Goal: Transaction & Acquisition: Purchase product/service

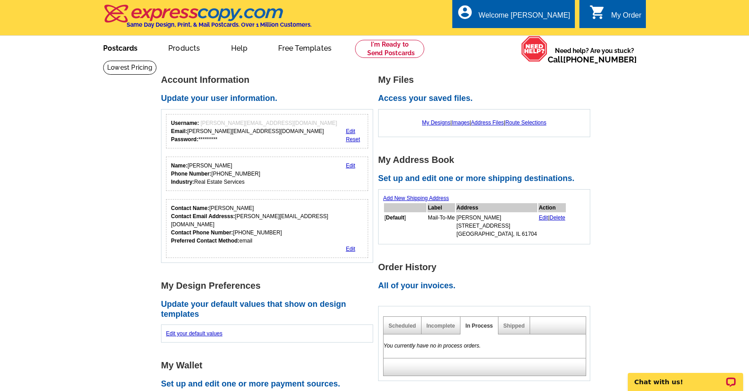
click at [124, 47] on link "Postcards" at bounding box center [120, 47] width 63 height 21
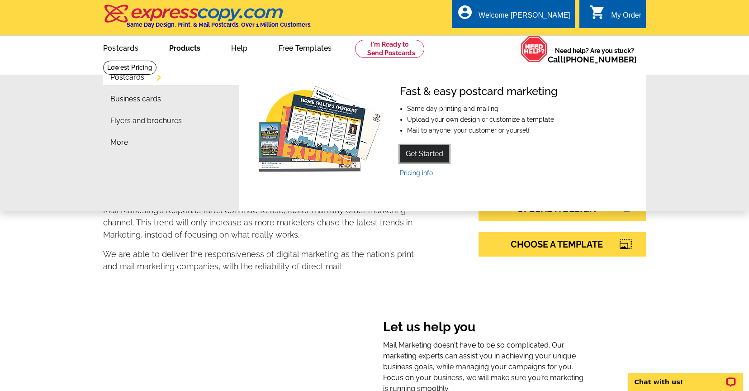
click at [416, 152] on link "Get Started" at bounding box center [424, 153] width 49 height 17
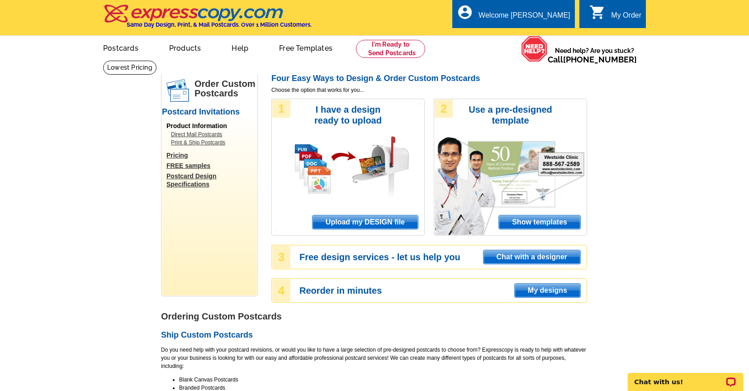
click at [533, 218] on span "Show templates" at bounding box center [539, 222] width 81 height 14
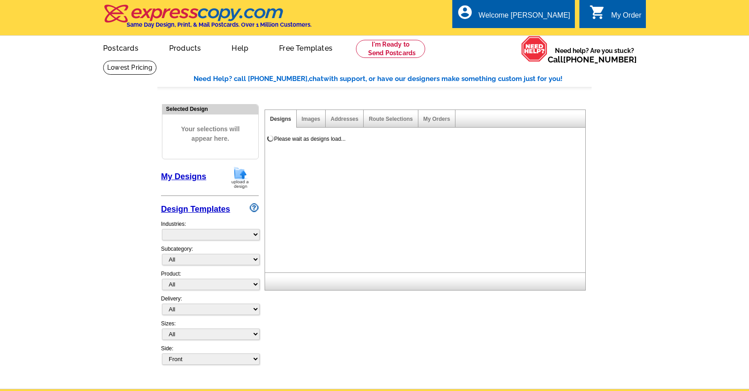
select select "971"
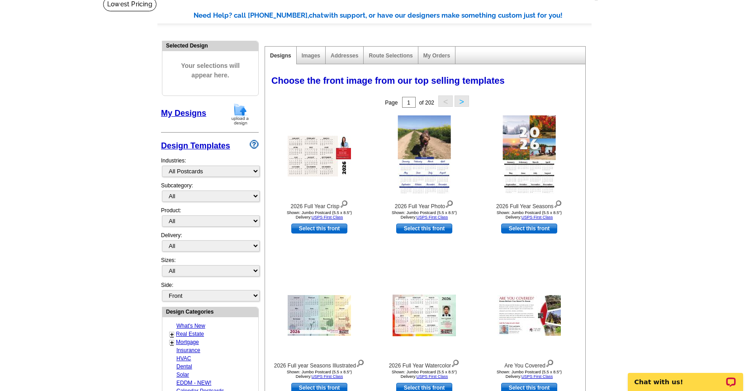
scroll to position [64, 0]
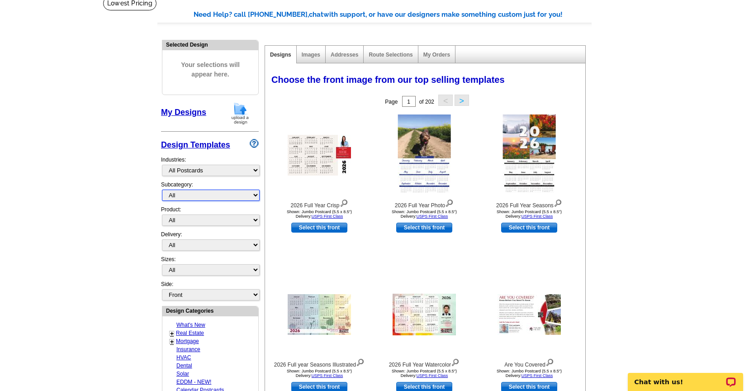
click at [254, 197] on select "All" at bounding box center [211, 194] width 98 height 11
click at [162, 189] on select "All" at bounding box center [211, 194] width 98 height 11
click at [255, 220] on select "All Postcards Letters and flyers Business Cards Door Hangers Greeting Cards" at bounding box center [211, 219] width 98 height 11
select select "1"
click at [162, 214] on select "All Postcards Letters and flyers Business Cards Door Hangers Greeting Cards" at bounding box center [211, 219] width 98 height 11
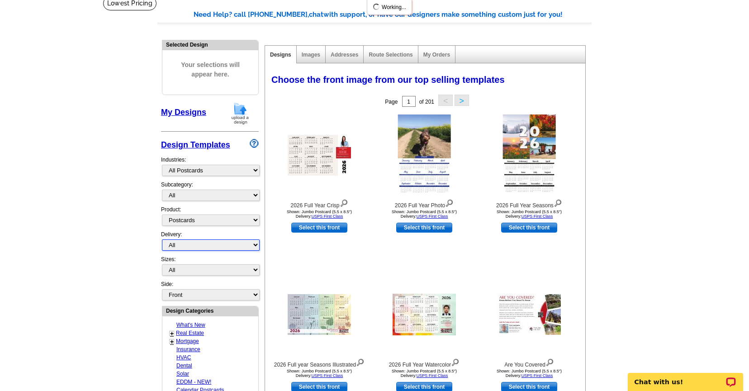
click at [255, 245] on select "All First Class Mail Shipped to Me EDDM Save 66% on Postage" at bounding box center [211, 244] width 98 height 11
select select "4"
click at [162, 239] on select "All First Class Mail Shipped to Me EDDM Save 66% on Postage" at bounding box center [211, 244] width 98 height 11
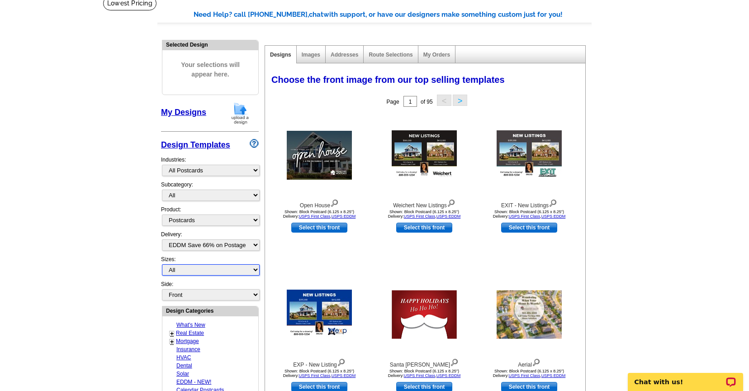
click at [255, 270] on select "All Jumbo Postcard (5.5" x 8.5") Regular Postcard (4.25" x 5.6") Panoramic Post…" at bounding box center [211, 269] width 98 height 11
select select "2"
click at [162, 264] on select "All Jumbo Postcard (5.5" x 8.5") Regular Postcard (4.25" x 5.6") Panoramic Post…" at bounding box center [211, 269] width 98 height 11
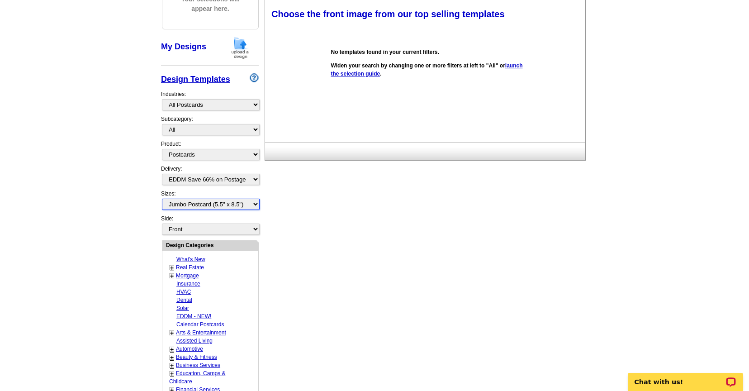
scroll to position [131, 0]
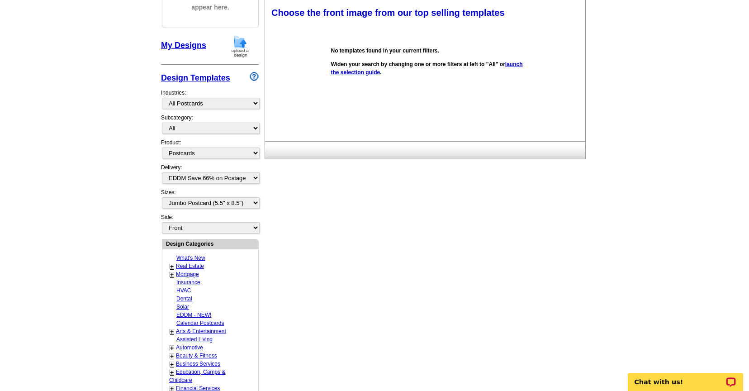
click at [172, 266] on link "+" at bounding box center [172, 266] width 4 height 7
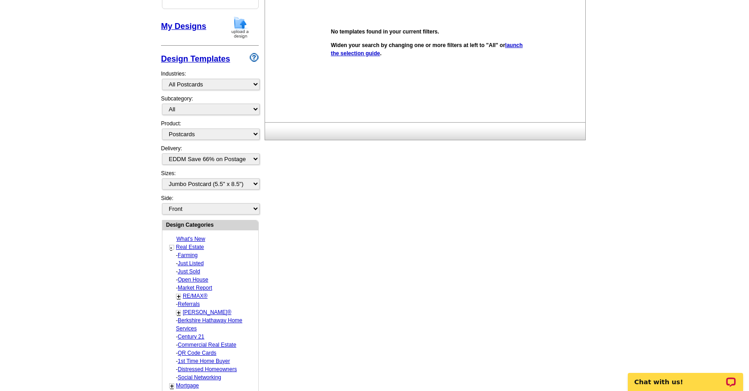
scroll to position [151, 0]
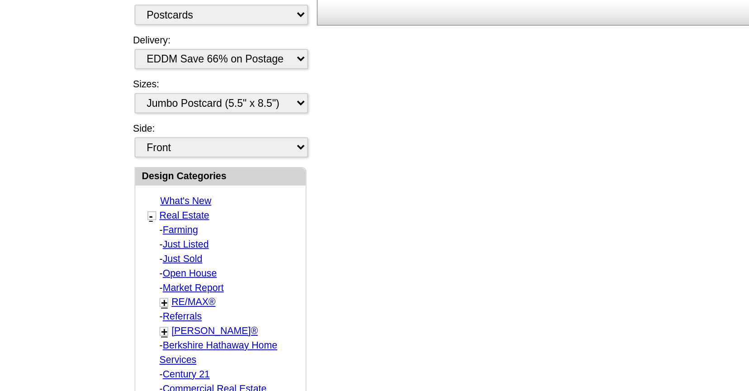
click at [188, 253] on link "Farming" at bounding box center [188, 254] width 20 height 6
select select "785"
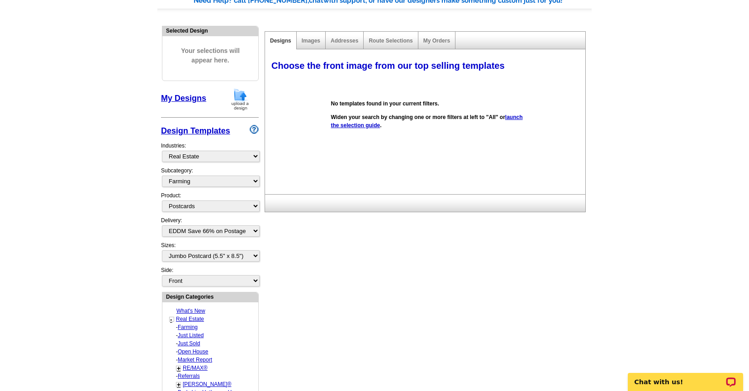
scroll to position [77, 0]
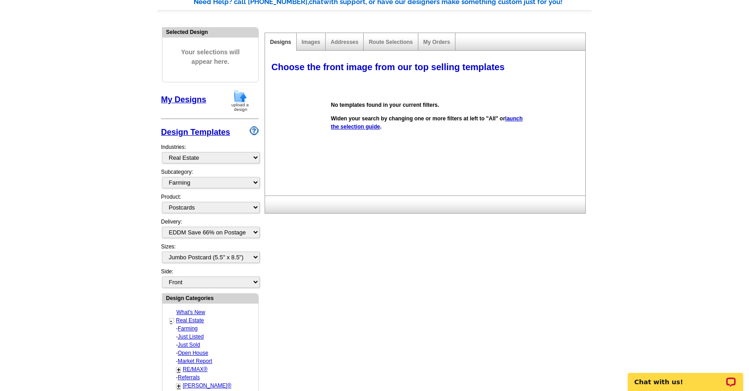
click at [188, 327] on link "Farming" at bounding box center [188, 328] width 20 height 6
click at [189, 335] on link "Just Listed" at bounding box center [191, 336] width 26 height 6
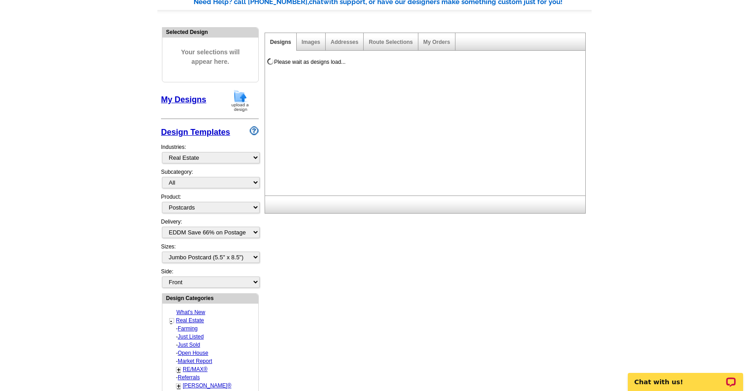
select select "788"
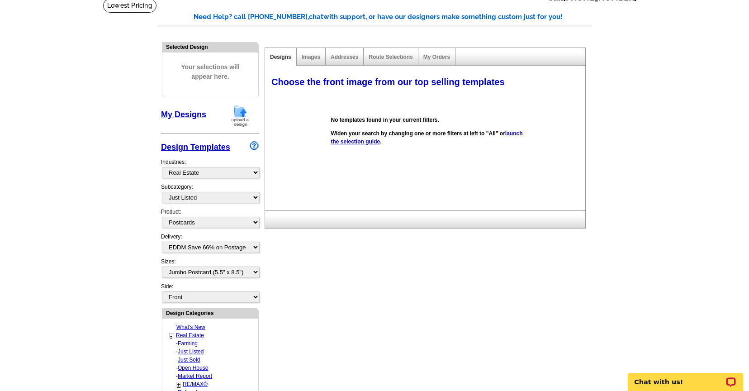
scroll to position [59, 0]
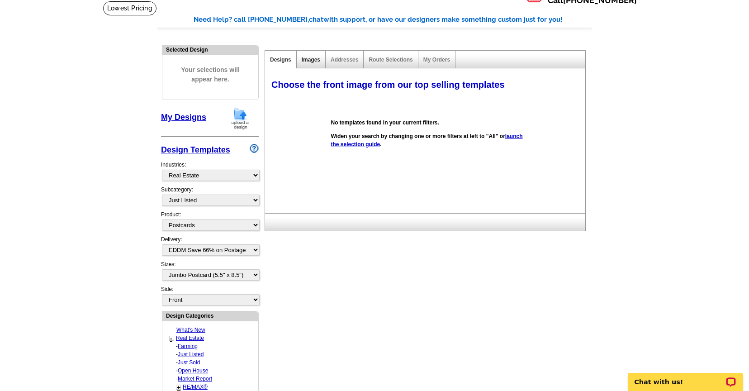
click at [307, 61] on link "Images" at bounding box center [311, 60] width 19 height 6
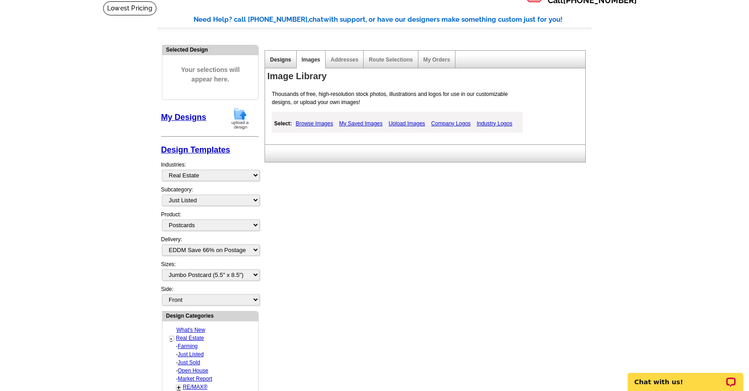
click at [279, 59] on link "Designs" at bounding box center [280, 60] width 21 height 6
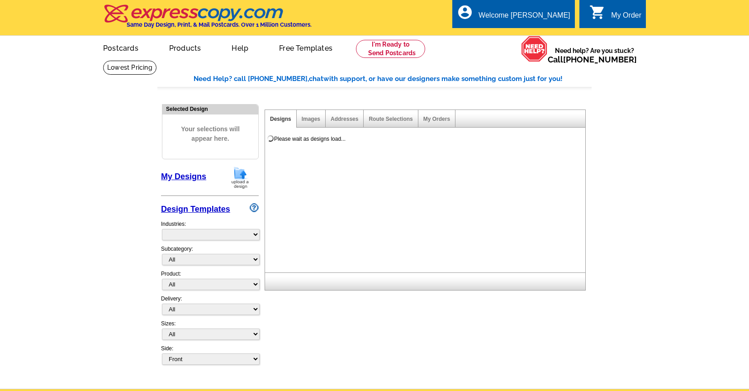
select select "785"
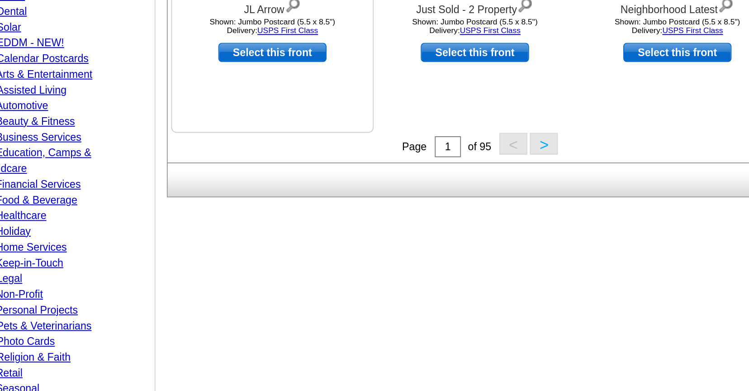
scroll to position [237, 0]
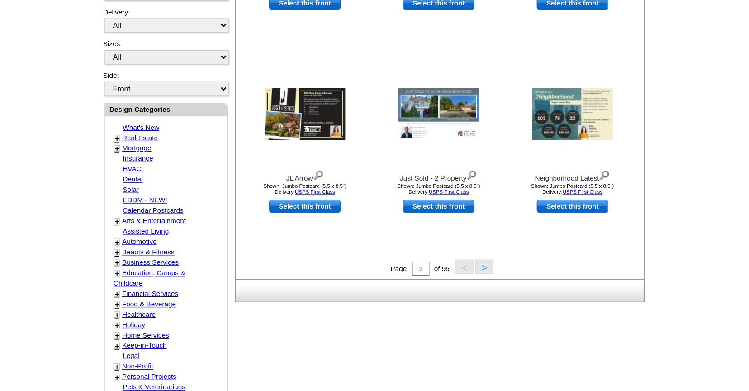
click at [182, 159] on link "Real Estate" at bounding box center [190, 159] width 28 height 6
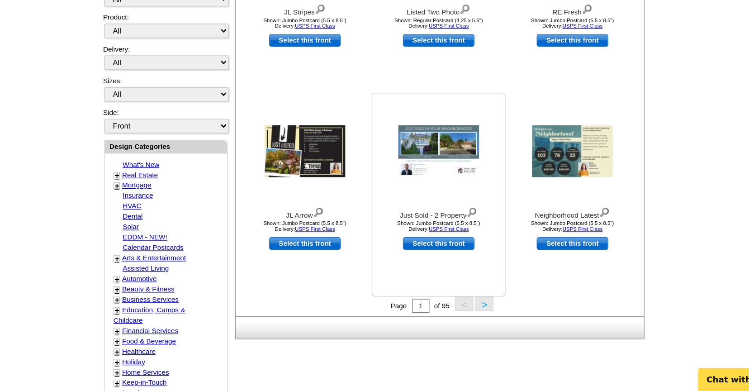
scroll to position [175, 0]
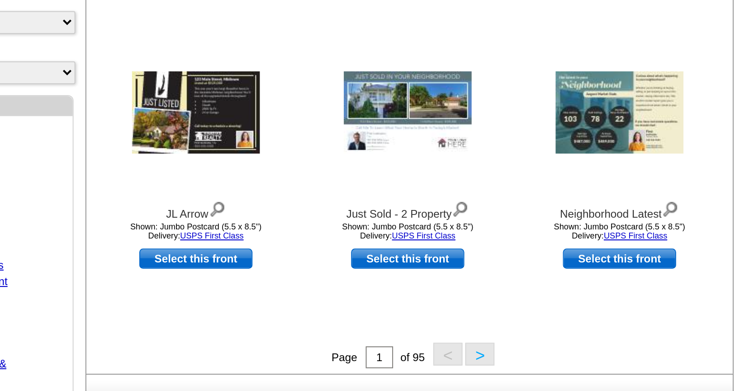
click at [459, 324] on button ">" at bounding box center [460, 322] width 14 height 11
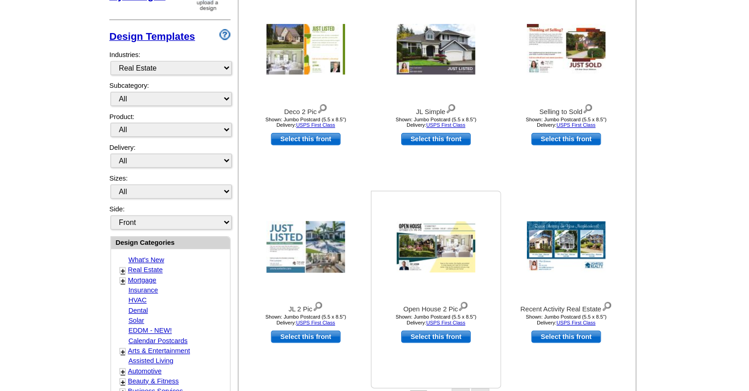
scroll to position [174, 0]
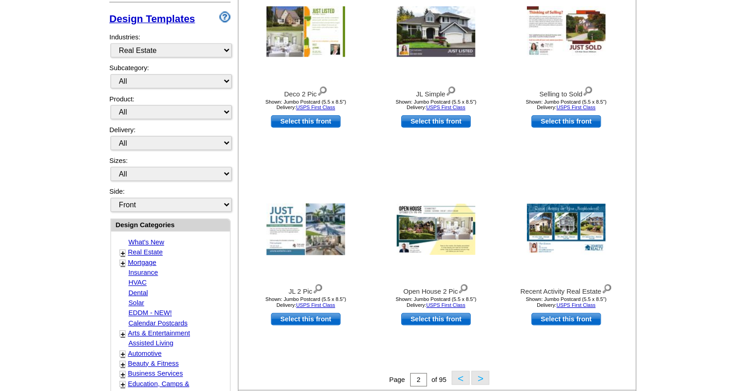
click at [460, 322] on button ">" at bounding box center [460, 323] width 14 height 11
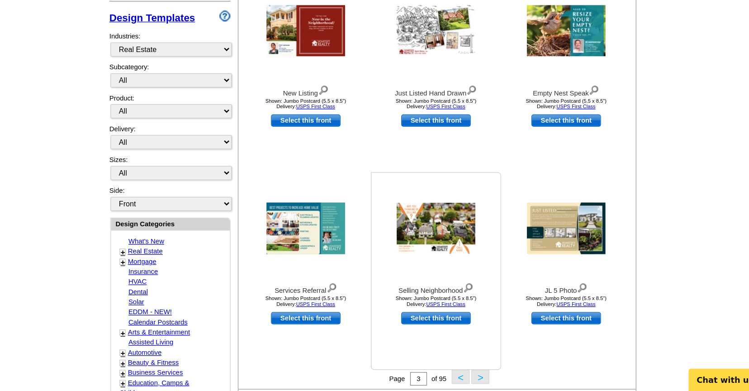
scroll to position [125, 0]
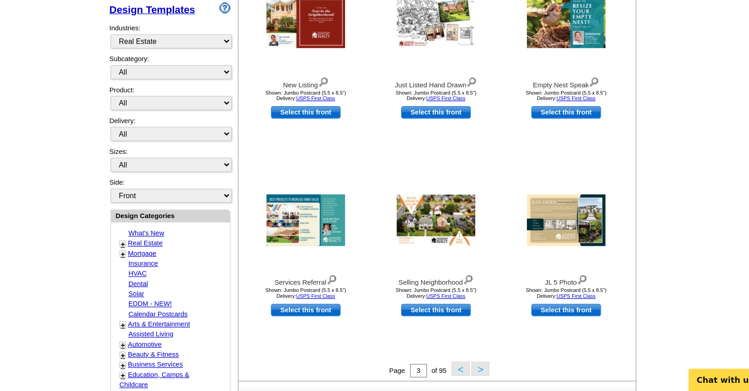
click at [462, 372] on button ">" at bounding box center [460, 372] width 14 height 11
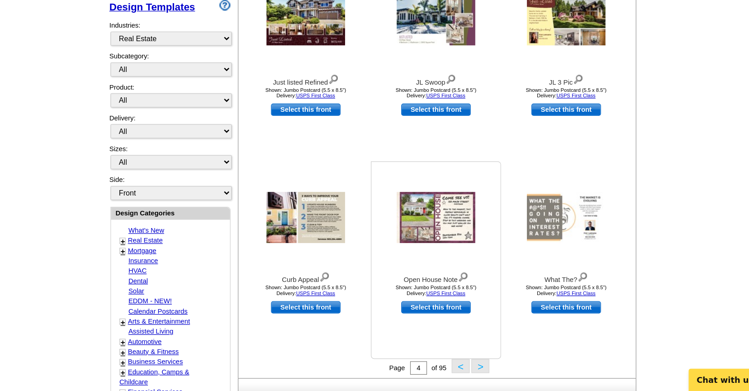
scroll to position [158, 0]
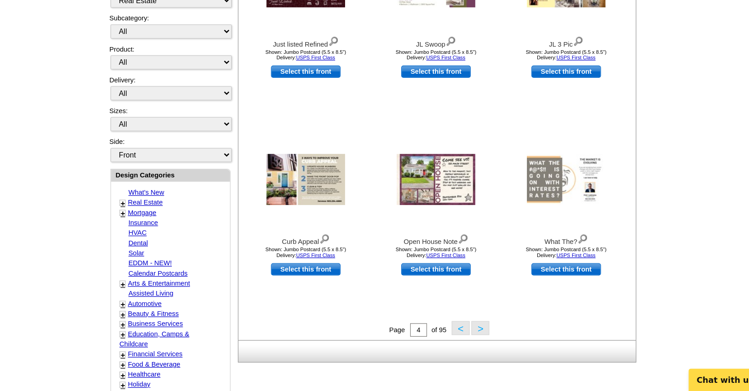
click at [460, 341] on button ">" at bounding box center [460, 339] width 14 height 11
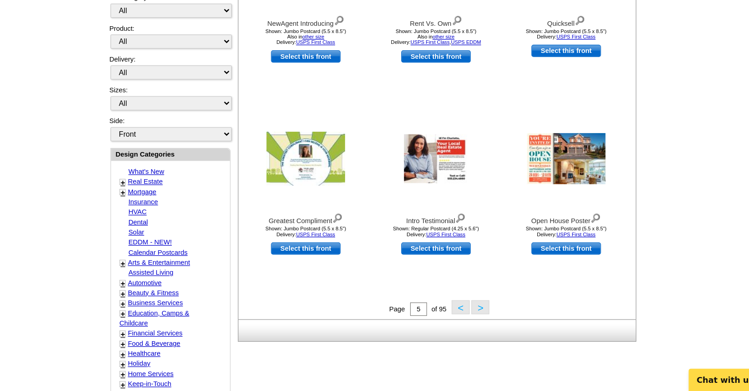
scroll to position [183, 0]
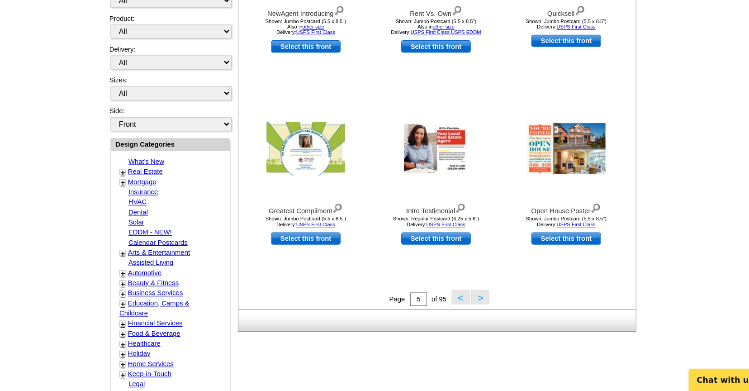
click at [459, 317] on button ">" at bounding box center [460, 314] width 14 height 11
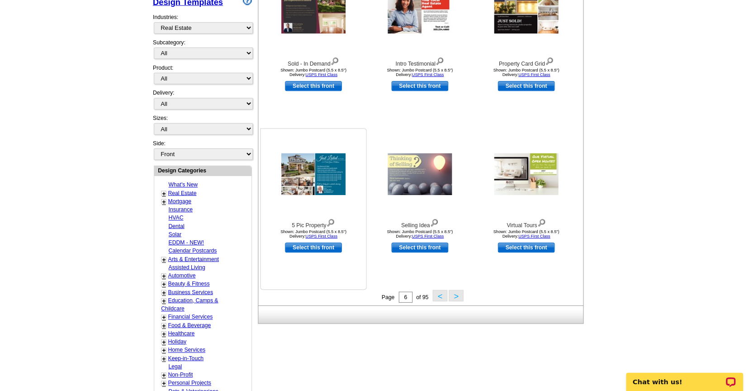
scroll to position [201, 0]
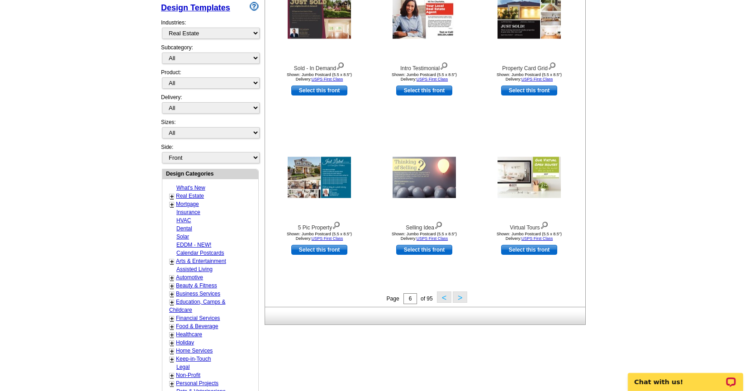
click at [459, 298] on button ">" at bounding box center [460, 296] width 14 height 11
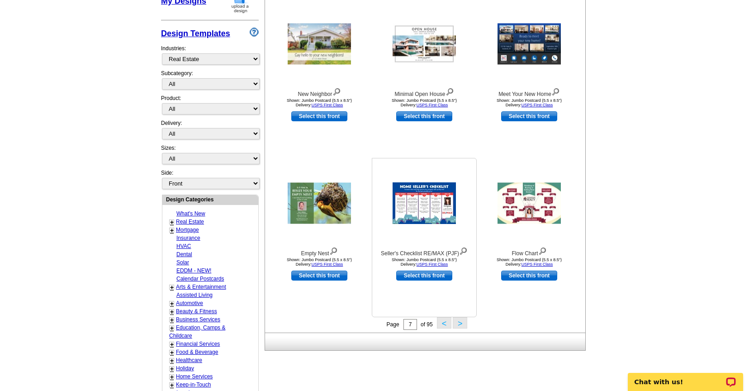
scroll to position [176, 0]
click at [459, 326] on button ">" at bounding box center [460, 322] width 14 height 11
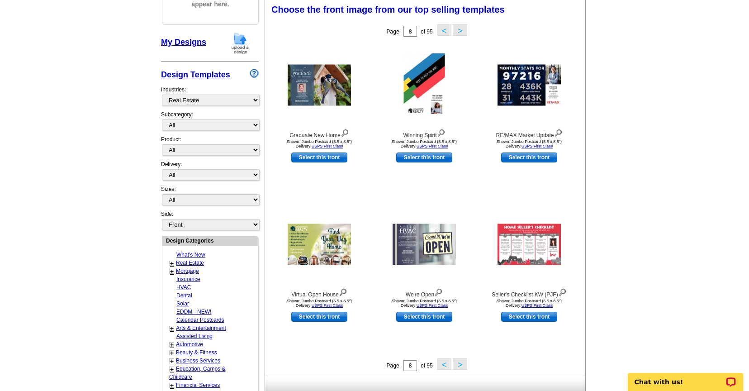
scroll to position [133, 0]
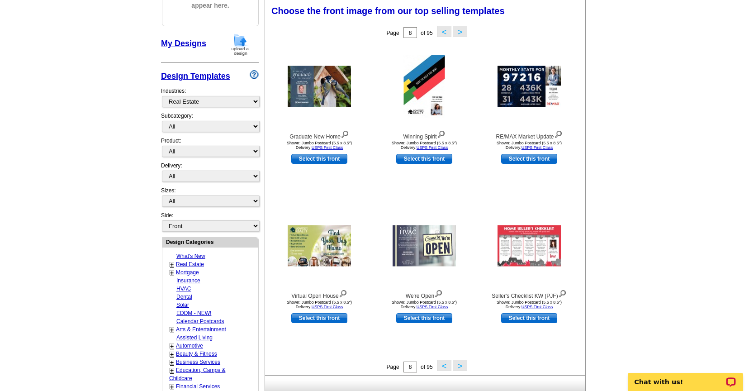
click at [441, 365] on button "<" at bounding box center [444, 364] width 14 height 11
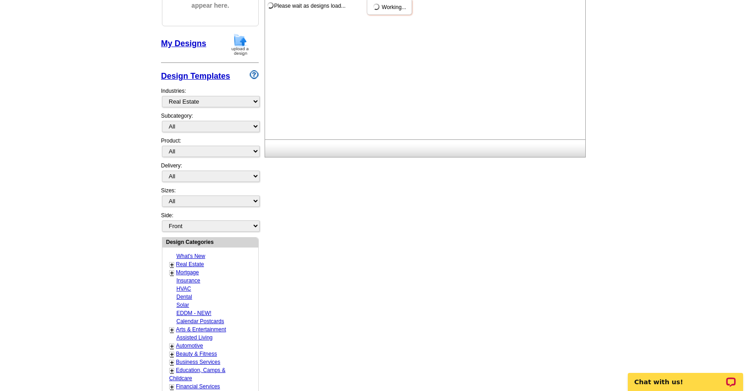
click at [441, 365] on div "Need Help? call 800-260-5887, chat with support, or have our designers make som…" at bounding box center [374, 266] width 434 height 651
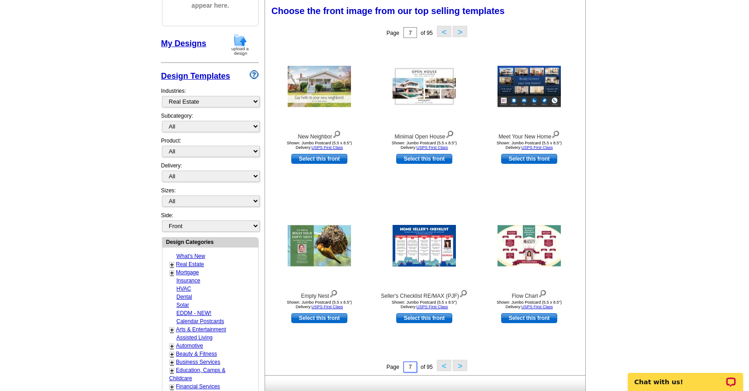
drag, startPoint x: 412, startPoint y: 365, endPoint x: 400, endPoint y: 364, distance: 12.7
click at [400, 365] on div "Page 7 of 95 < >" at bounding box center [427, 366] width 320 height 14
type input "1"
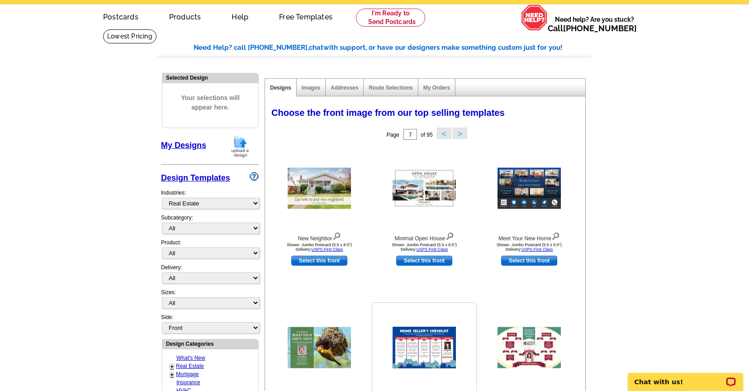
scroll to position [24, 0]
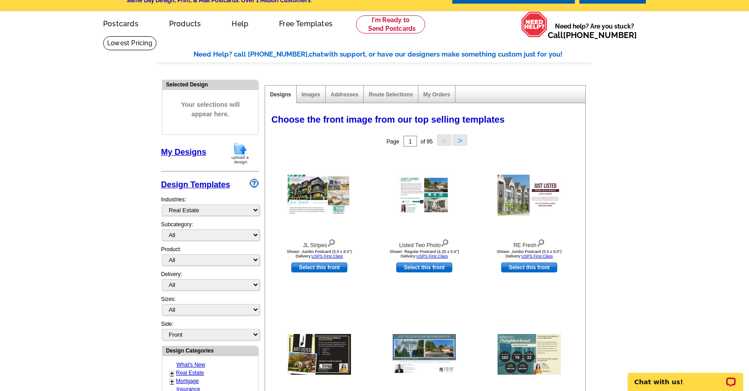
click at [460, 142] on button ">" at bounding box center [460, 139] width 14 height 11
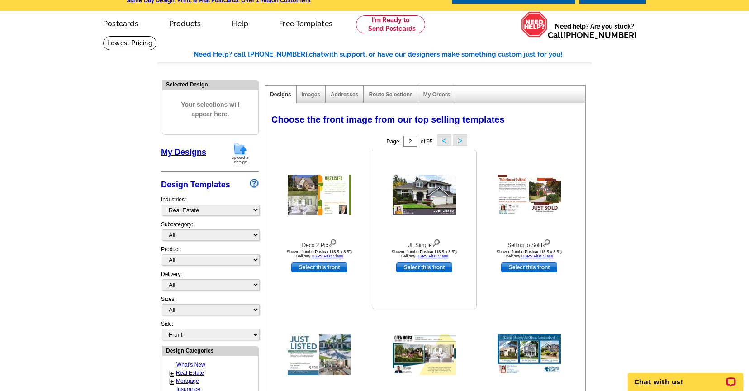
click at [419, 189] on img at bounding box center [424, 195] width 63 height 41
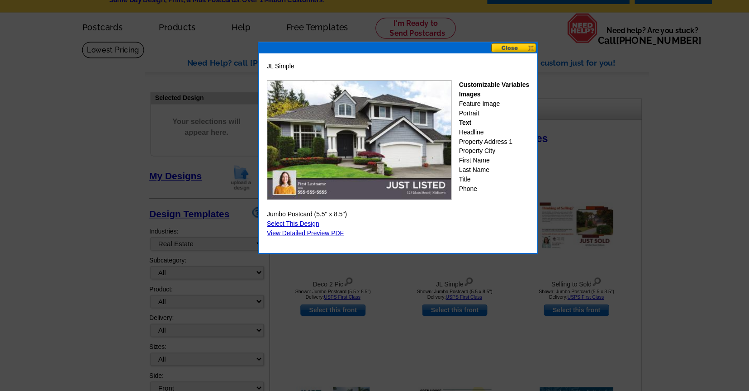
click at [295, 189] on link "Select This Design" at bounding box center [284, 192] width 45 height 6
select select "2"
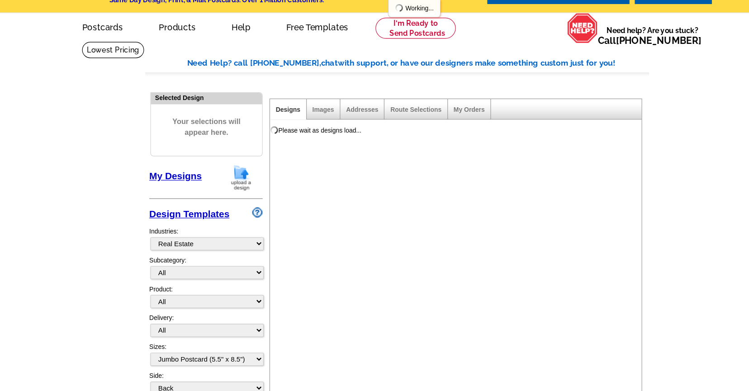
scroll to position [0, 0]
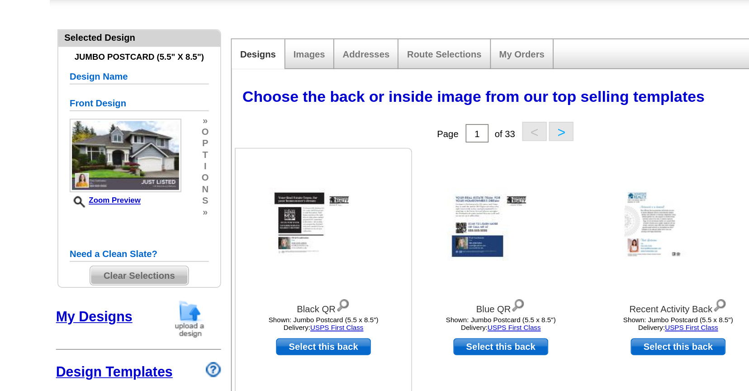
click at [316, 291] on link "Select this back" at bounding box center [319, 292] width 56 height 10
select select "front"
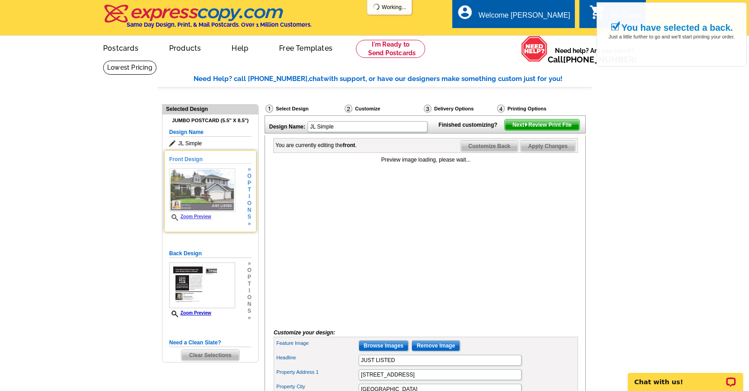
click at [216, 189] on img at bounding box center [202, 189] width 66 height 43
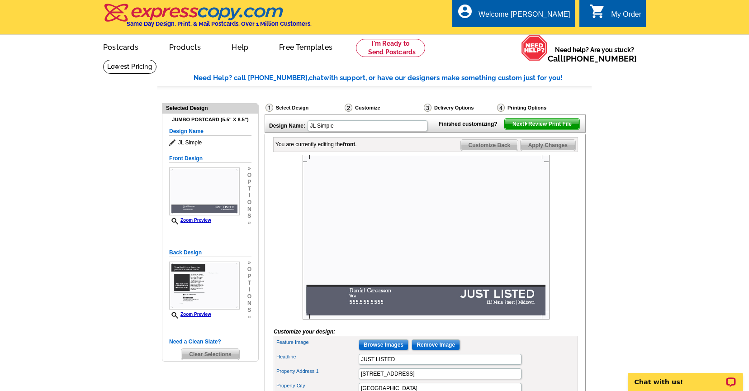
scroll to position [21, 0]
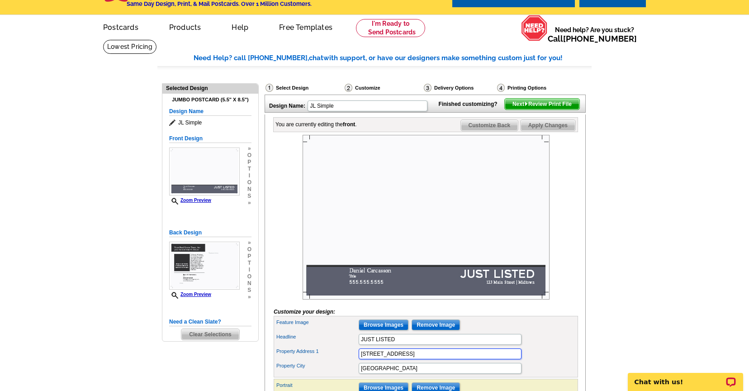
drag, startPoint x: 407, startPoint y: 368, endPoint x: 335, endPoint y: 360, distance: 72.4
click at [335, 361] on div "Property Address 1 123 Main Street" at bounding box center [425, 353] width 301 height 14
drag, startPoint x: 388, startPoint y: 381, endPoint x: 316, endPoint y: 371, distance: 72.1
click at [317, 372] on div "Feature Image Browse Images Remove Image Headline JUST LISTED Property Address …" at bounding box center [426, 346] width 304 height 61
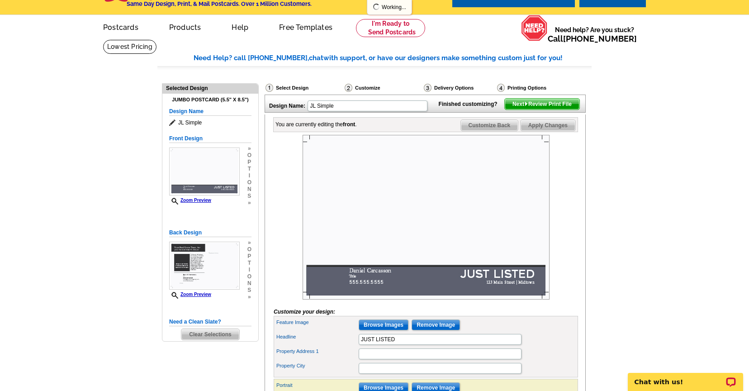
click at [340, 326] on label "Feature Image" at bounding box center [316, 322] width 81 height 8
drag, startPoint x: 397, startPoint y: 354, endPoint x: 332, endPoint y: 353, distance: 65.1
click at [332, 346] on div "Headline JUST LISTED" at bounding box center [425, 339] width 301 height 14
type input "DID YOU KNOW???"
click at [371, 374] on input "Property City" at bounding box center [440, 368] width 163 height 11
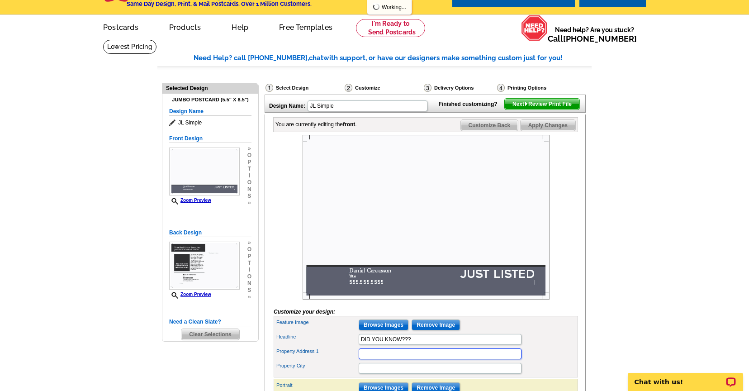
click at [372, 359] on input "Property Address 1" at bounding box center [440, 353] width 163 height 11
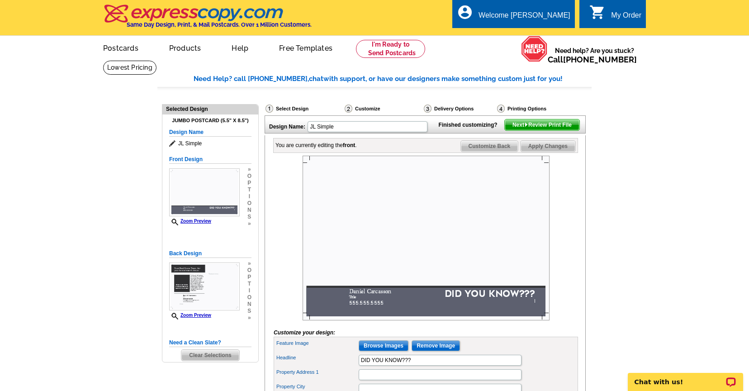
click at [334, 264] on img at bounding box center [426, 238] width 247 height 165
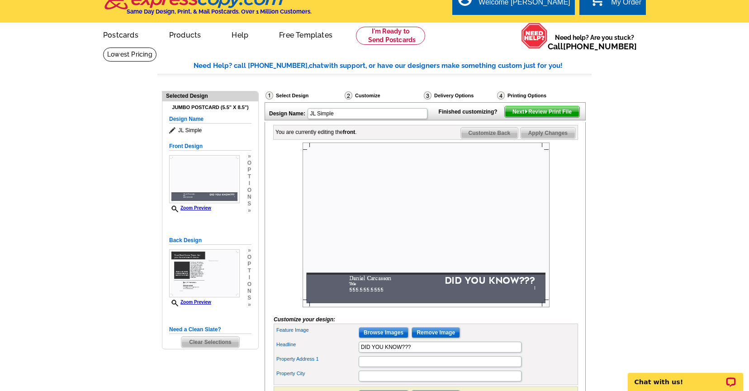
scroll to position [8, 0]
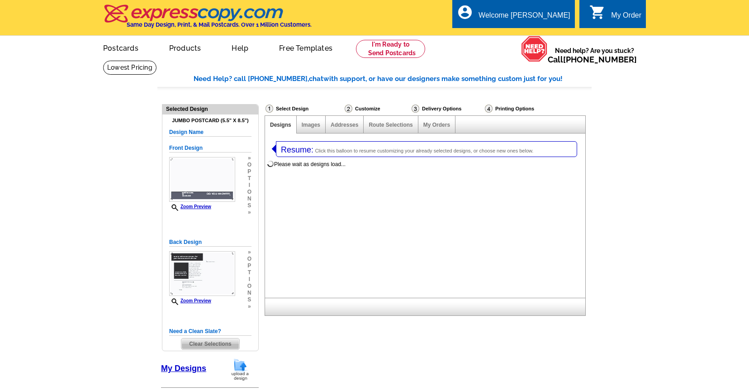
select select
select select "2"
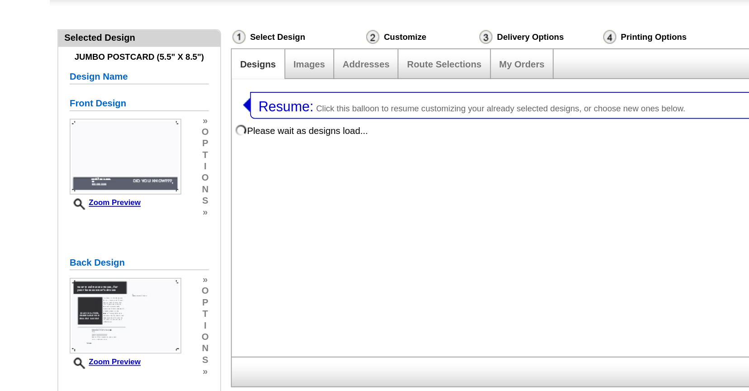
select select "785"
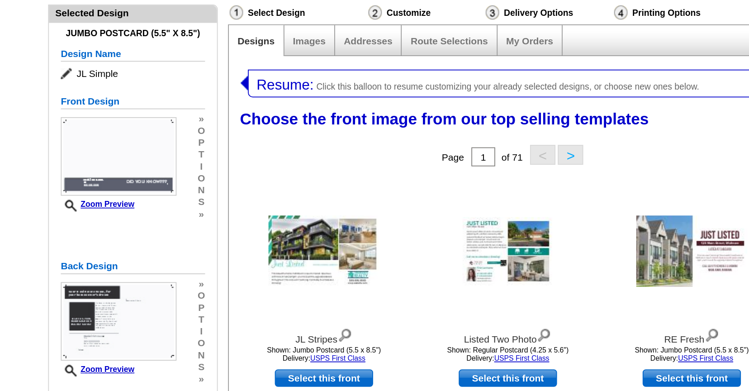
click at [171, 142] on icon at bounding box center [173, 143] width 9 height 7
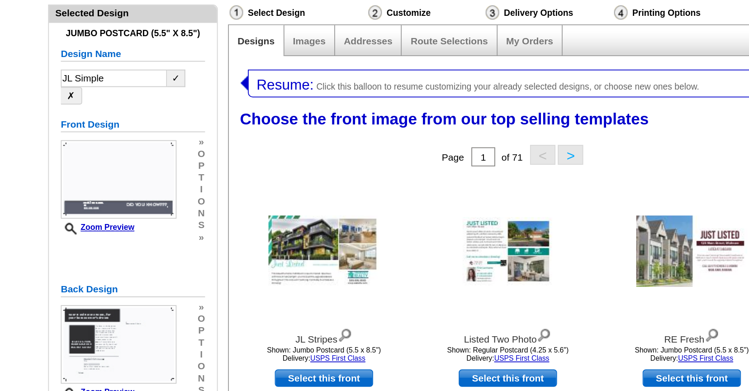
click at [181, 151] on button "✗" at bounding box center [175, 156] width 12 height 10
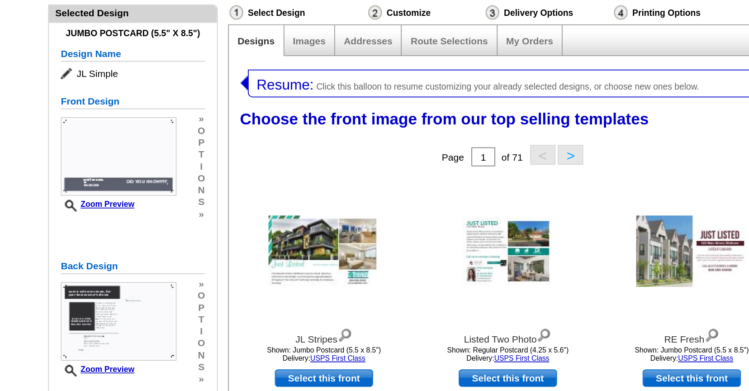
click at [233, 144] on span "JL Simple" at bounding box center [210, 143] width 82 height 9
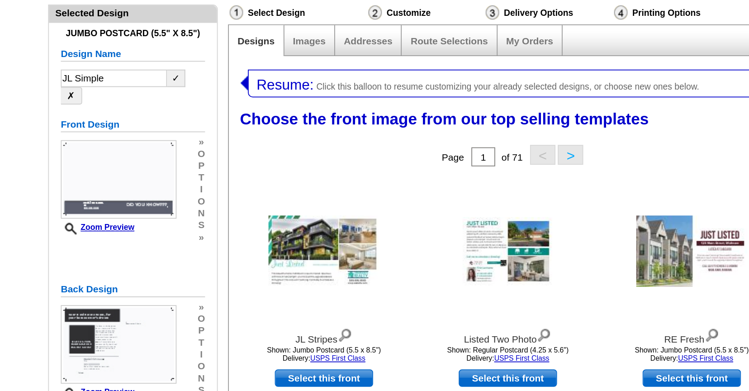
click at [181, 151] on button "✗" at bounding box center [175, 156] width 12 height 10
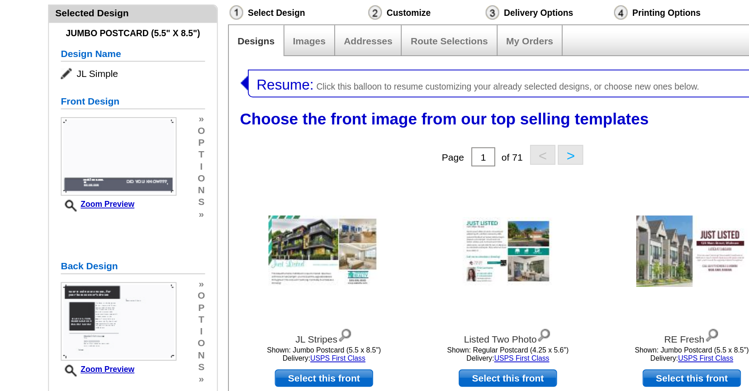
click at [203, 139] on span "JL Simple" at bounding box center [210, 143] width 82 height 9
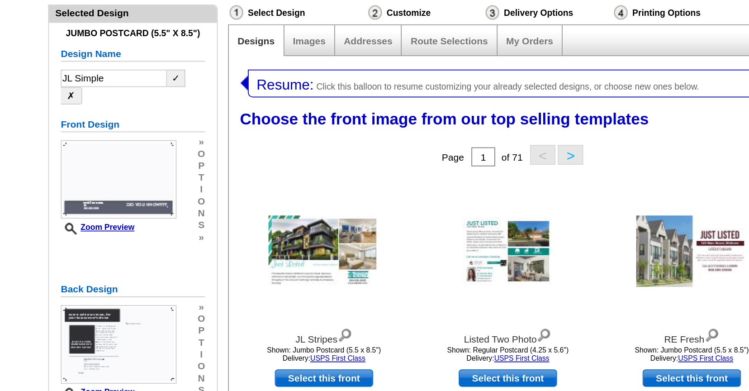
drag, startPoint x: 202, startPoint y: 145, endPoint x: 125, endPoint y: 145, distance: 76.4
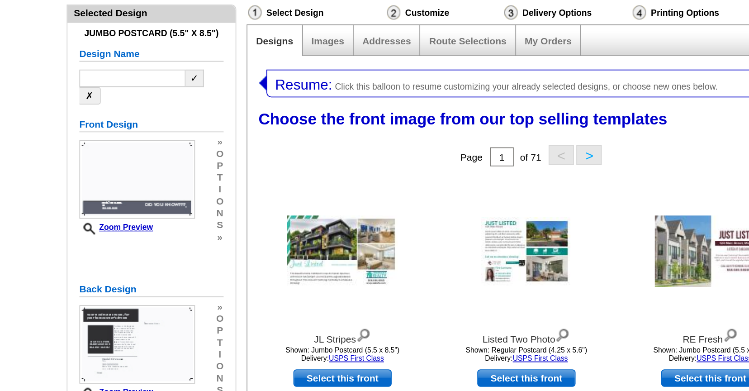
click at [166, 183] on div "Jumbo Postcard (5.5" x 8.5") Design Name ✓ ✗ Front Design Zoom Preview » o p t …" at bounding box center [210, 244] width 96 height 260
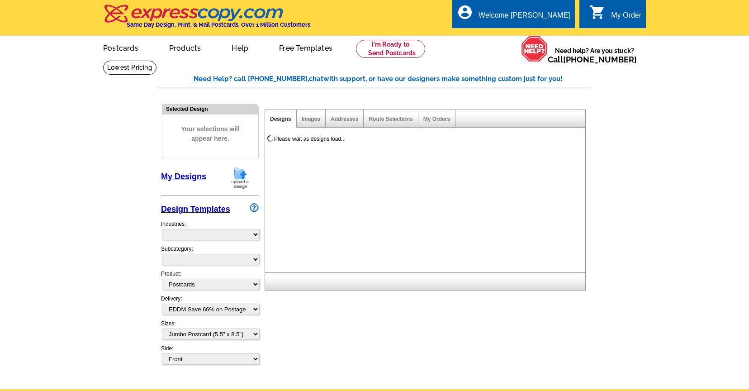
select select
select select "1"
select select "4"
select select "2"
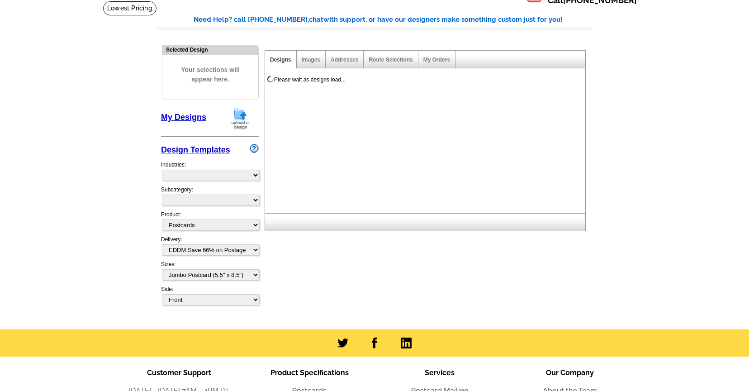
select select "971"
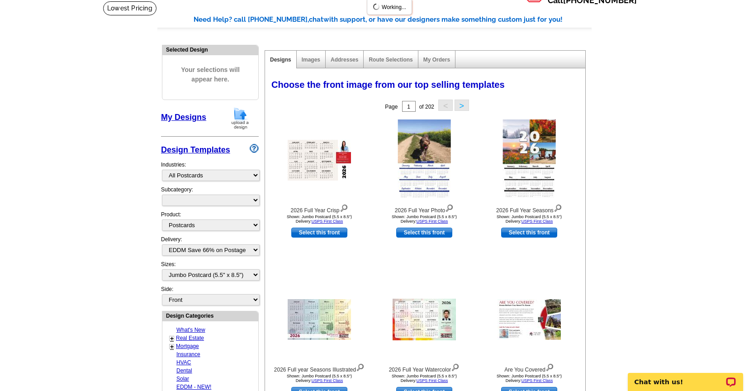
scroll to position [0, 0]
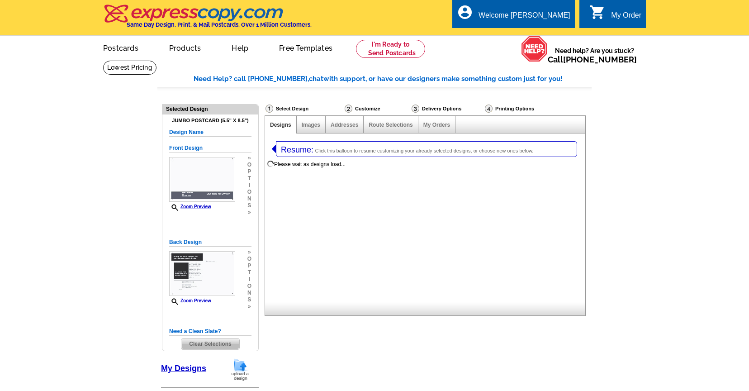
select select
select select "2"
select select "785"
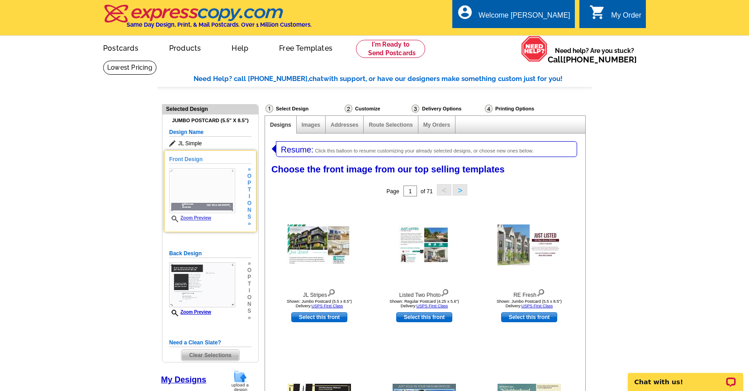
click at [242, 194] on div "Front Design Zoom Preview » o p t i o n s »" at bounding box center [210, 191] width 82 height 72
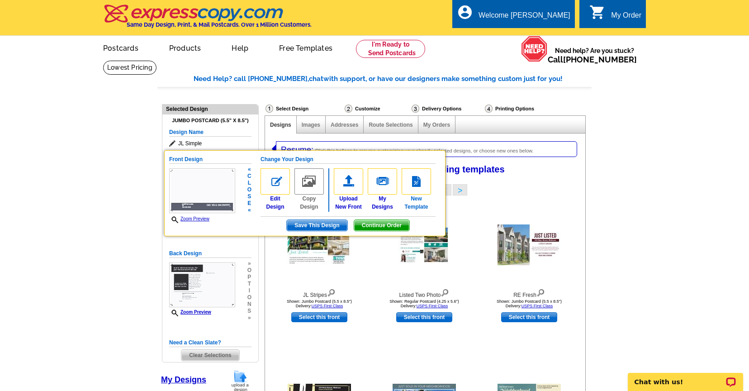
click at [415, 201] on link "New Template" at bounding box center [416, 189] width 29 height 43
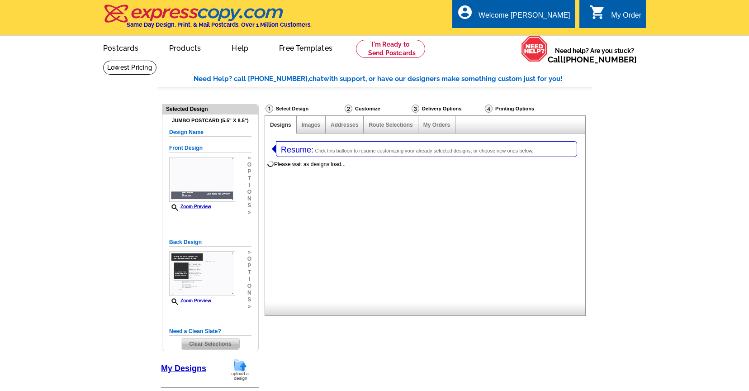
select select "1"
select select "2"
select select "785"
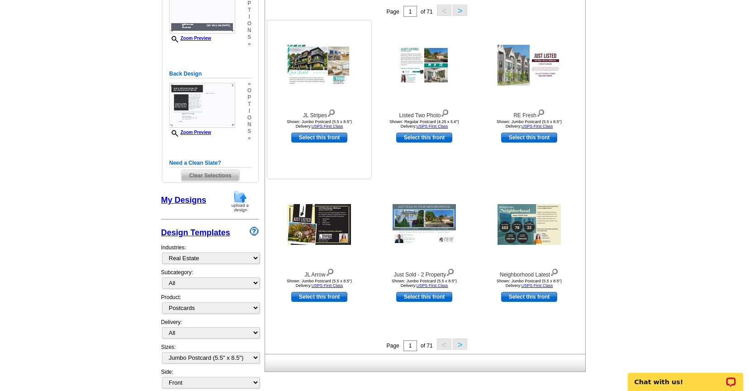
scroll to position [221, 0]
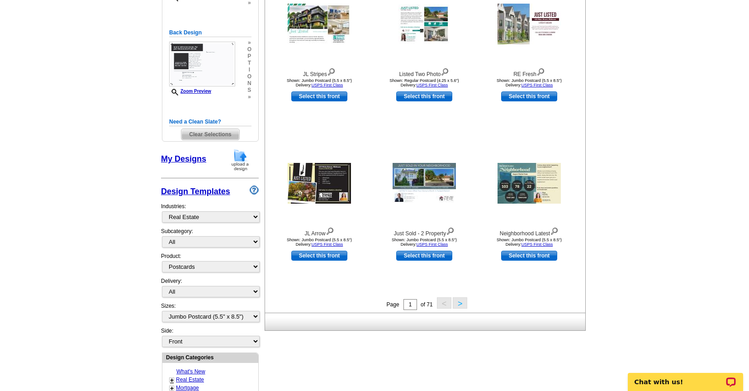
click at [460, 304] on button ">" at bounding box center [460, 302] width 14 height 11
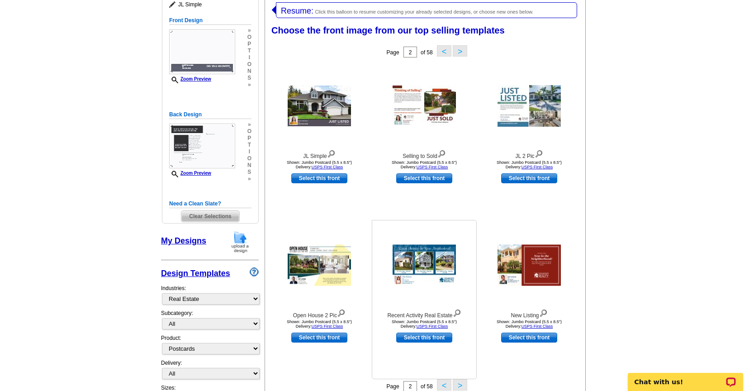
scroll to position [139, 0]
click at [463, 387] on button ">" at bounding box center [460, 384] width 14 height 11
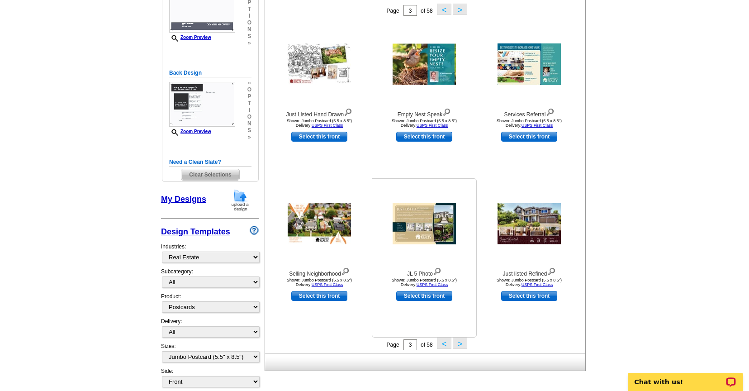
scroll to position [197, 0]
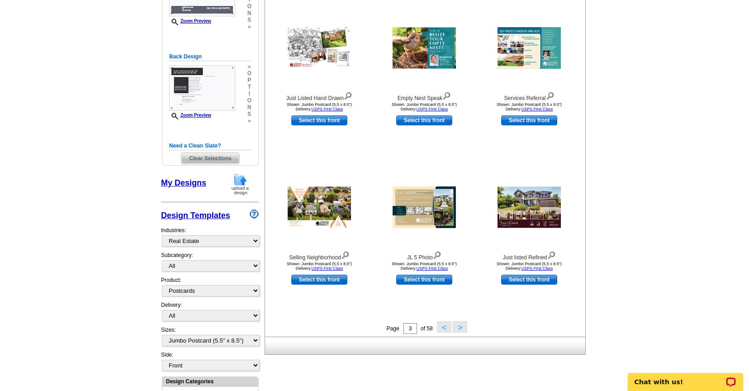
click at [462, 332] on button ">" at bounding box center [460, 326] width 14 height 11
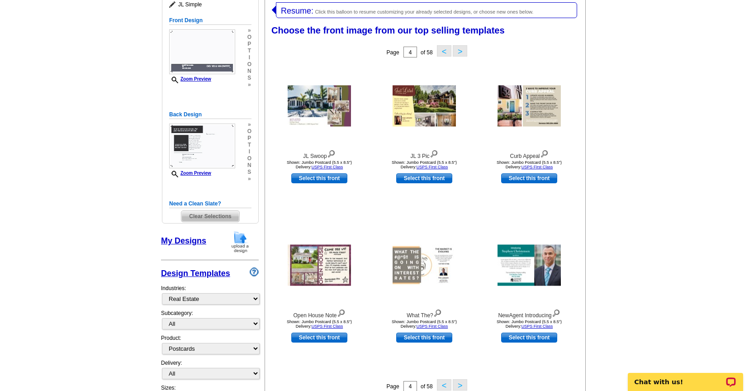
scroll to position [151, 0]
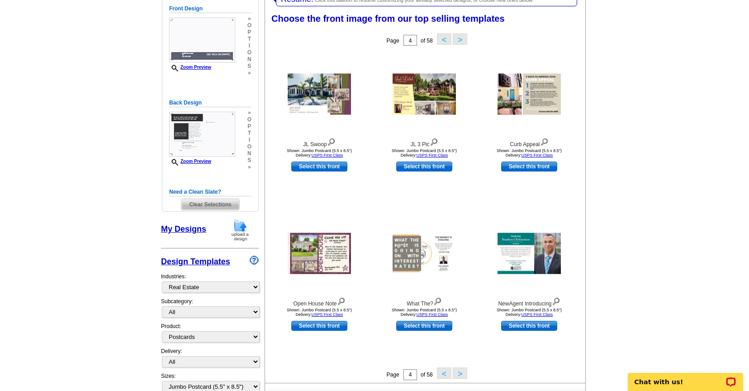
click at [464, 373] on button ">" at bounding box center [460, 372] width 14 height 11
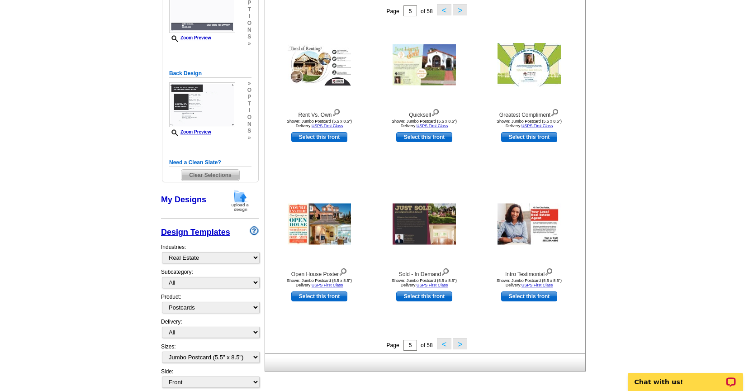
scroll to position [182, 0]
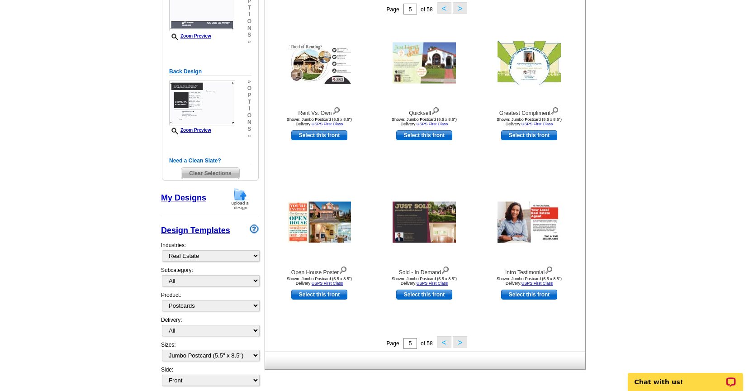
click at [460, 344] on button ">" at bounding box center [460, 341] width 14 height 11
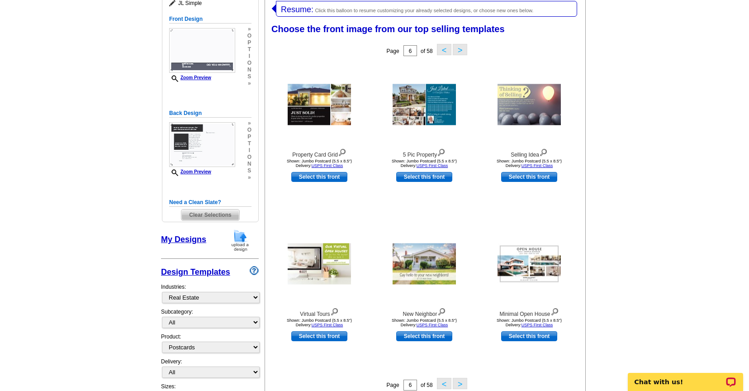
scroll to position [139, 0]
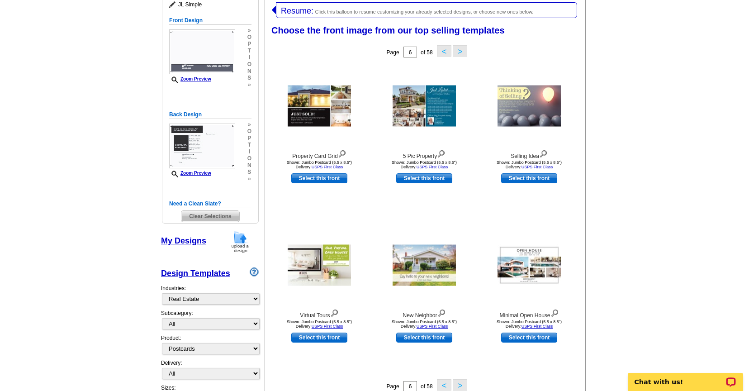
click at [444, 385] on button "<" at bounding box center [444, 384] width 14 height 11
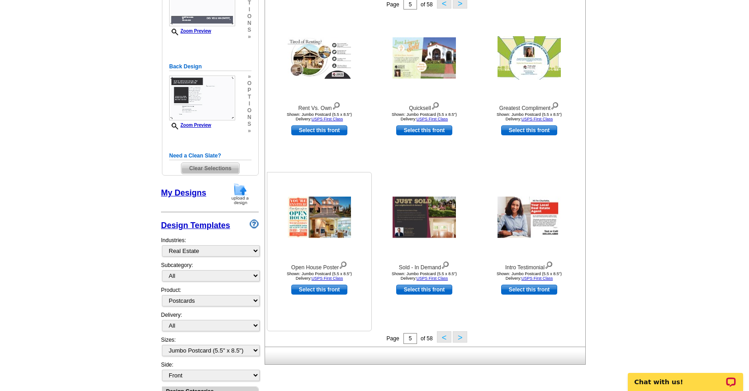
scroll to position [194, 0]
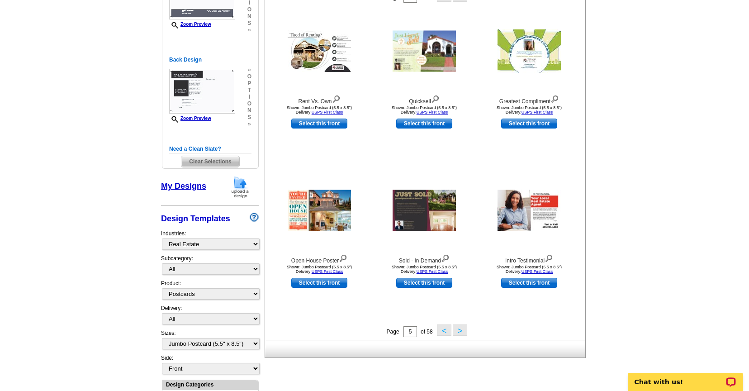
click at [460, 332] on button ">" at bounding box center [460, 329] width 14 height 11
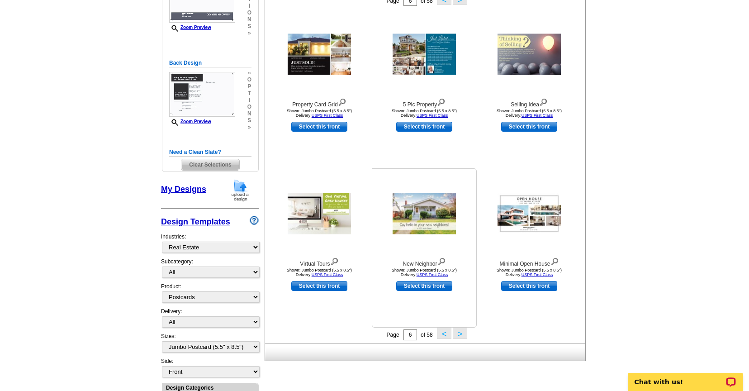
scroll to position [200, 0]
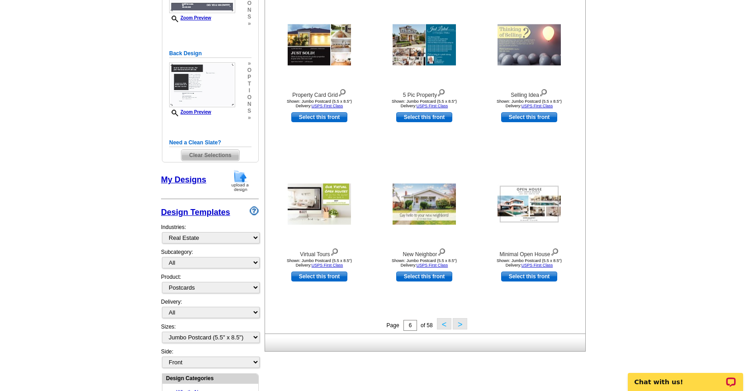
click at [463, 324] on button ">" at bounding box center [460, 323] width 14 height 11
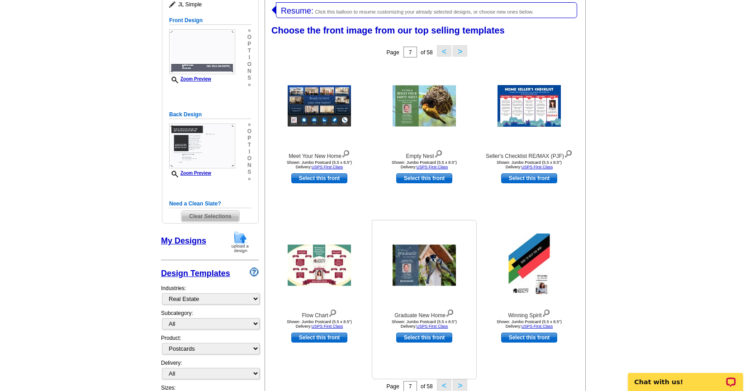
scroll to position [151, 0]
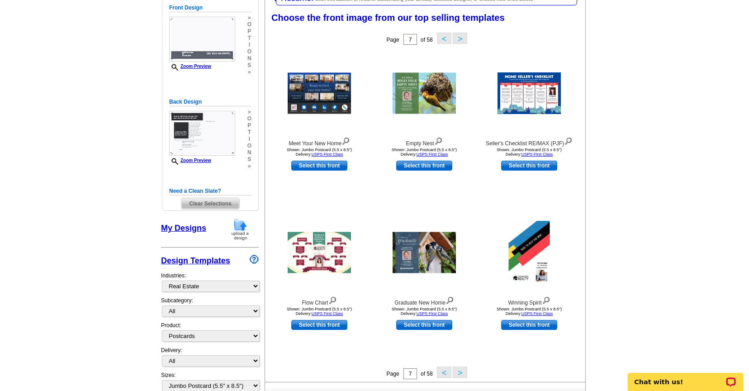
click at [461, 376] on button ">" at bounding box center [460, 371] width 14 height 11
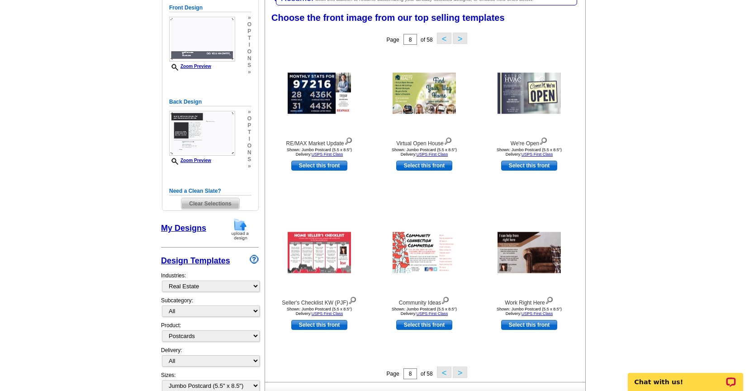
click at [460, 374] on button ">" at bounding box center [460, 371] width 14 height 11
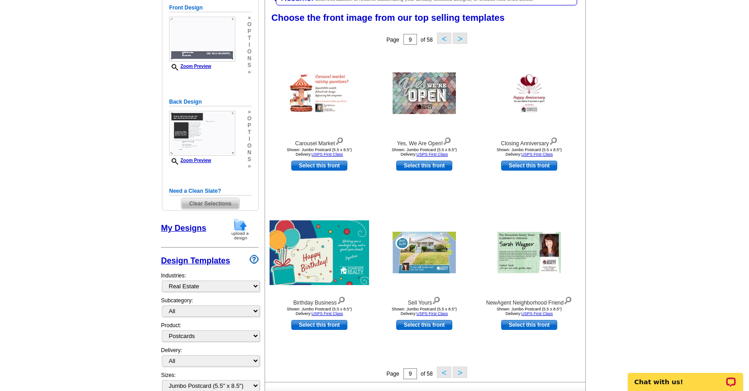
click at [460, 373] on button ">" at bounding box center [460, 371] width 14 height 11
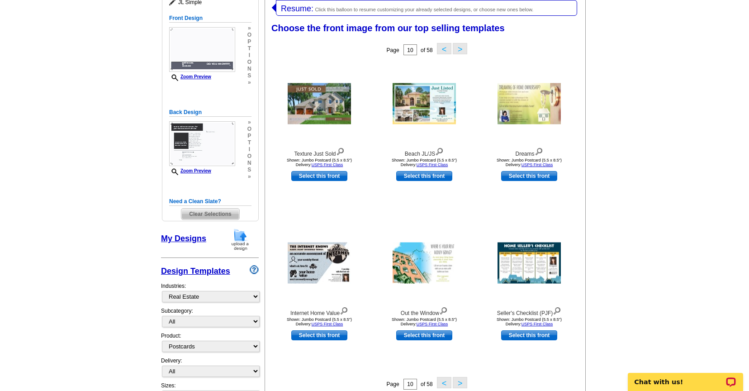
scroll to position [138, 0]
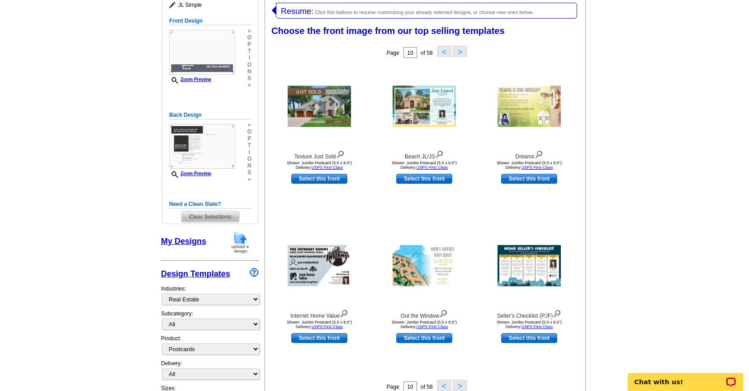
click at [463, 384] on button ">" at bounding box center [460, 384] width 14 height 11
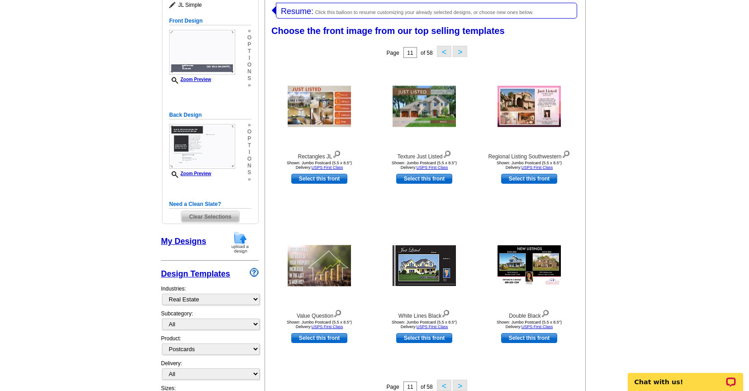
click at [460, 385] on button ">" at bounding box center [460, 384] width 14 height 11
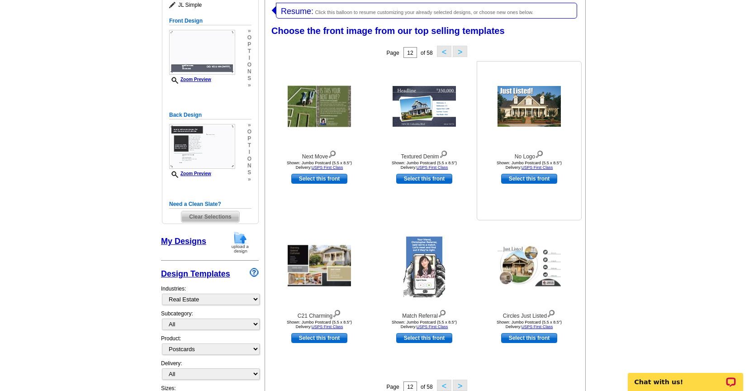
click at [529, 177] on link "Select this front" at bounding box center [529, 179] width 56 height 10
select select "back"
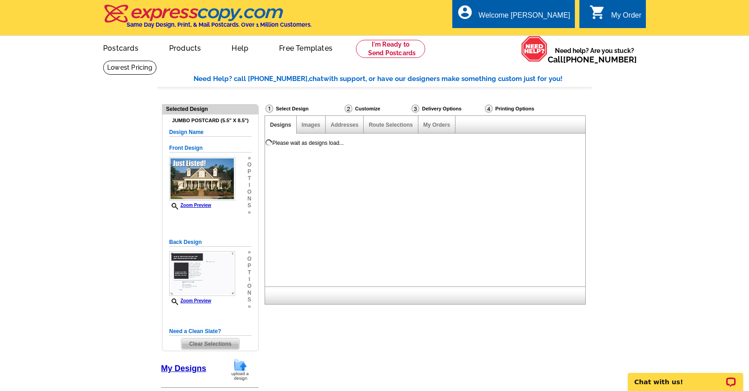
scroll to position [0, 0]
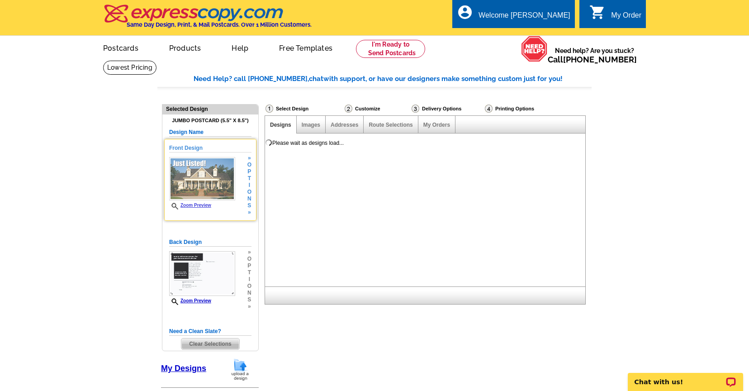
click at [203, 188] on img at bounding box center [202, 178] width 66 height 43
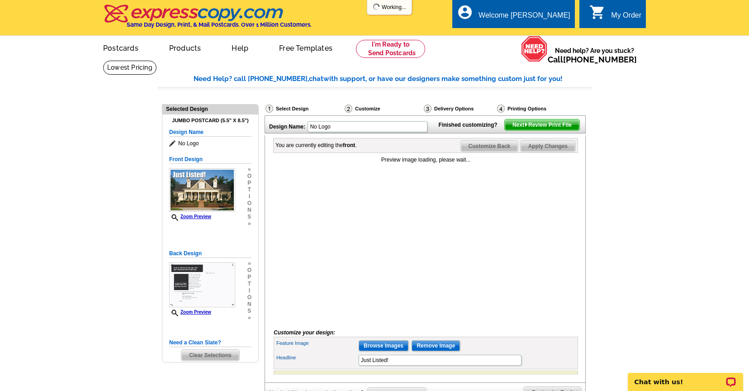
drag, startPoint x: 368, startPoint y: 211, endPoint x: 264, endPoint y: 217, distance: 104.2
click at [268, 219] on div "You are currently editing the front . Customize Front Customize Back Apply Chan…" at bounding box center [425, 258] width 321 height 247
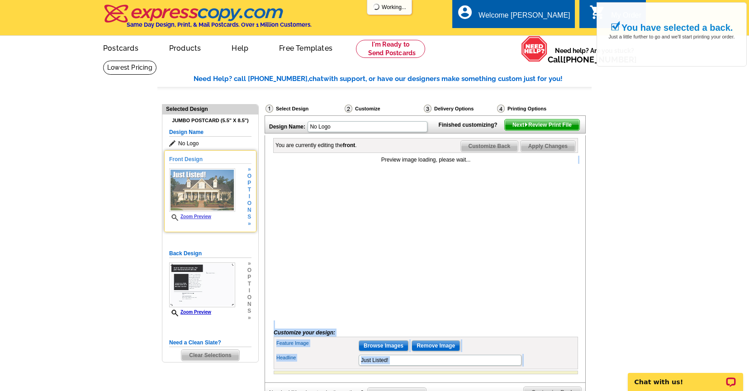
click at [203, 189] on img at bounding box center [202, 189] width 66 height 43
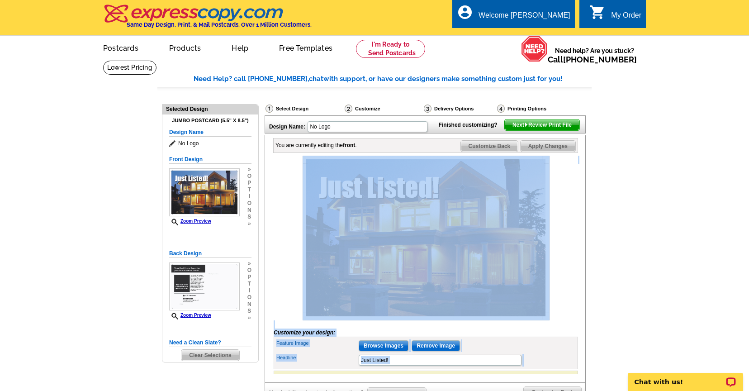
click at [326, 254] on img at bounding box center [426, 238] width 247 height 165
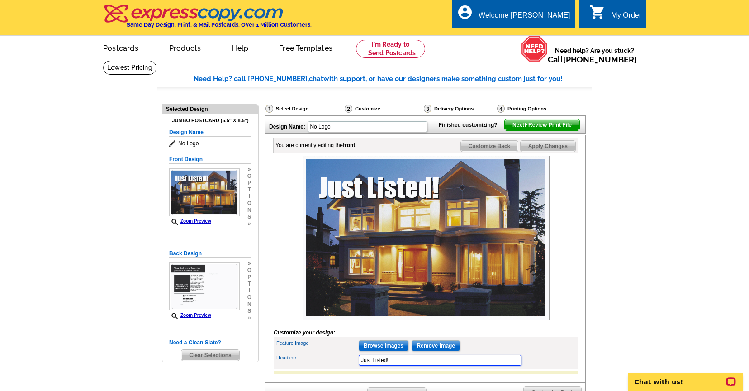
click at [391, 365] on input "Just Listed!" at bounding box center [440, 360] width 163 height 11
drag, startPoint x: 391, startPoint y: 374, endPoint x: 351, endPoint y: 369, distance: 40.1
click at [351, 367] on div "Headline Just Listed!" at bounding box center [425, 360] width 301 height 14
click at [341, 361] on label "Headline" at bounding box center [316, 358] width 81 height 8
click at [359, 365] on input "DID YOU KNOW????" at bounding box center [440, 360] width 163 height 11
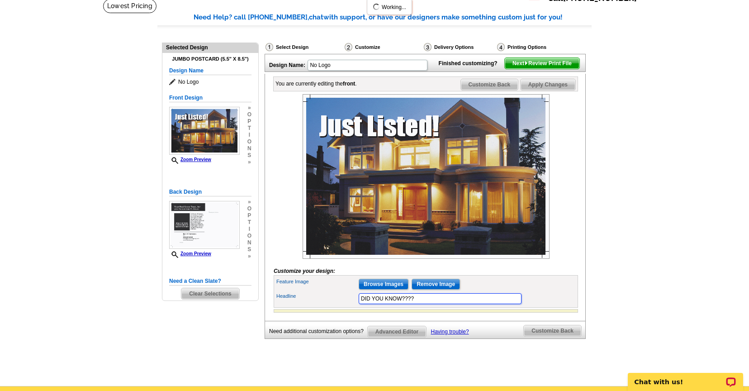
scroll to position [66, 0]
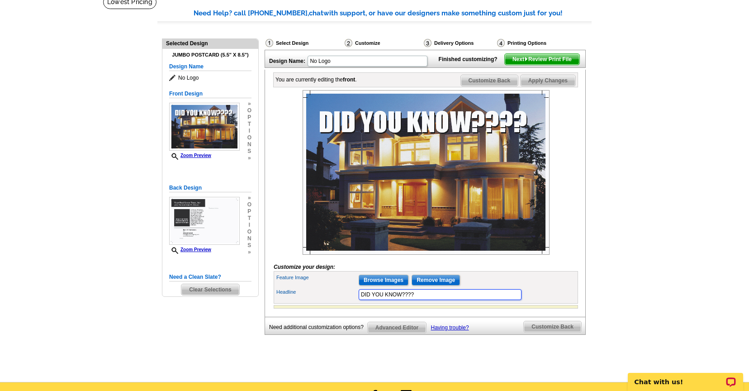
click at [419, 300] on input "DID YOU KNOW????" at bounding box center [440, 294] width 163 height 11
type input "DID YOU KNOW?"
click at [330, 287] on div "Feature Image Browse Images Remove Image" at bounding box center [425, 280] width 301 height 14
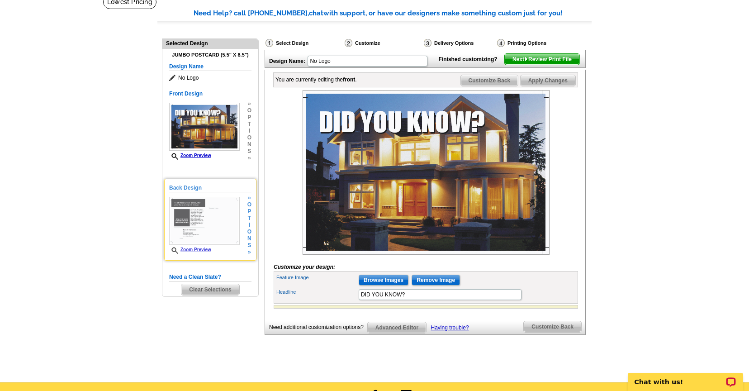
click at [223, 222] on img at bounding box center [204, 221] width 71 height 48
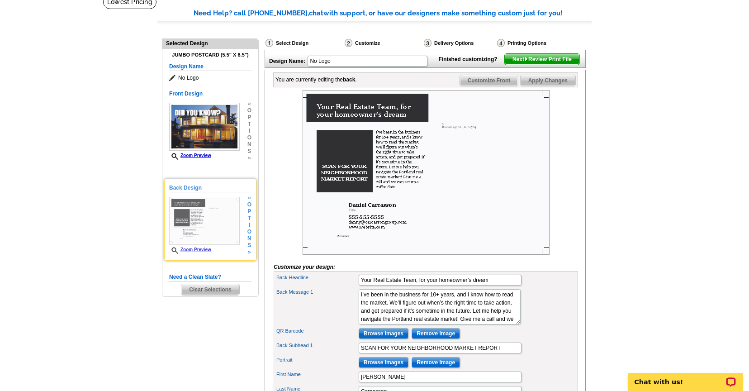
click at [223, 222] on img at bounding box center [204, 221] width 71 height 48
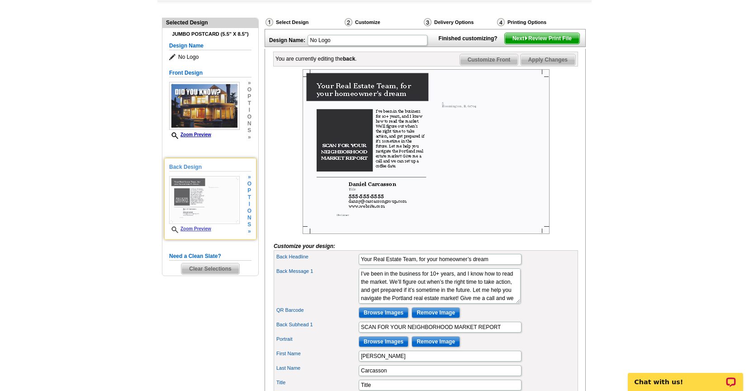
scroll to position [86, 0]
click at [228, 201] on img at bounding box center [204, 200] width 71 height 48
click at [194, 169] on h5 "Back Design" at bounding box center [210, 167] width 82 height 9
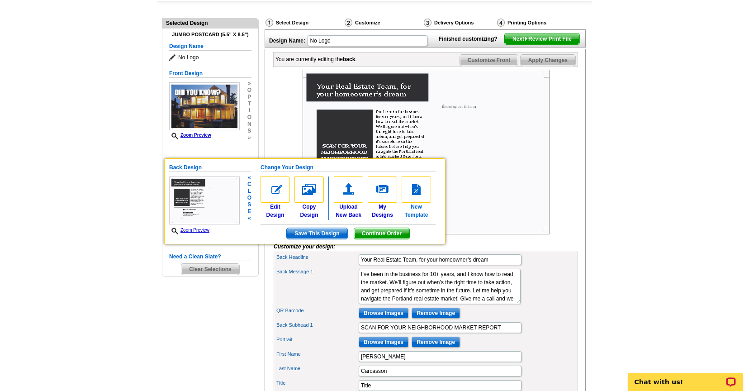
click at [418, 195] on img at bounding box center [416, 189] width 29 height 26
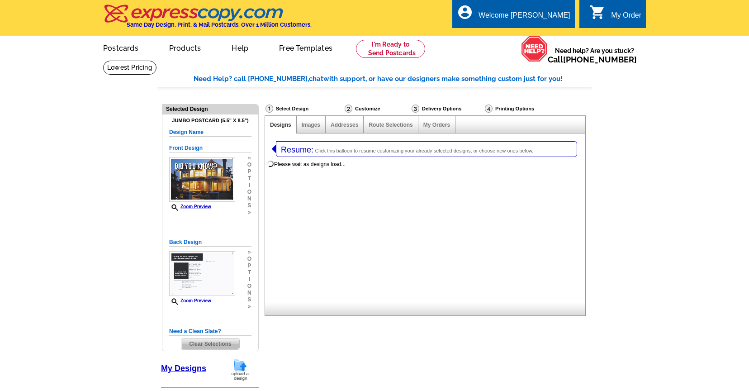
select select "1"
select select "2"
select select "back"
select select "785"
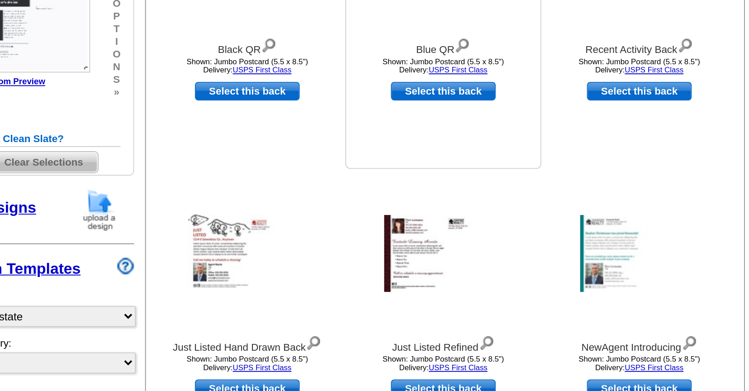
scroll to position [90, 0]
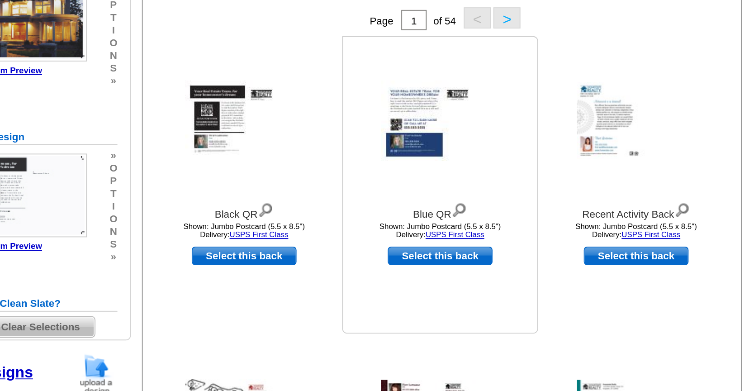
click at [427, 227] on link "Select this back" at bounding box center [424, 227] width 56 height 10
select select "front"
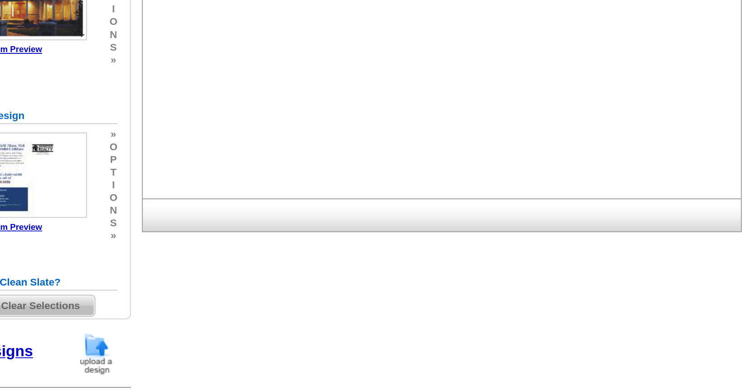
scroll to position [0, 0]
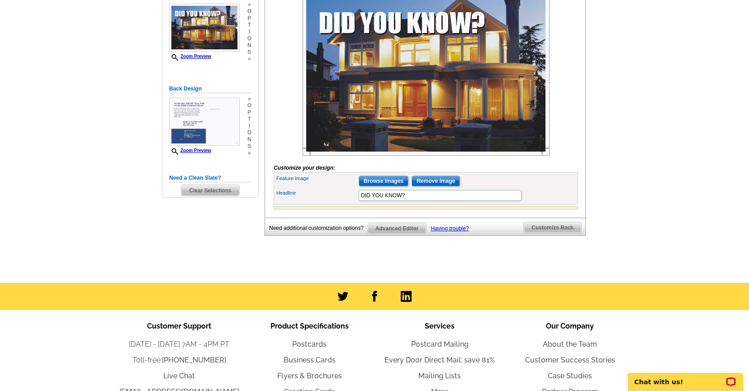
scroll to position [152, 0]
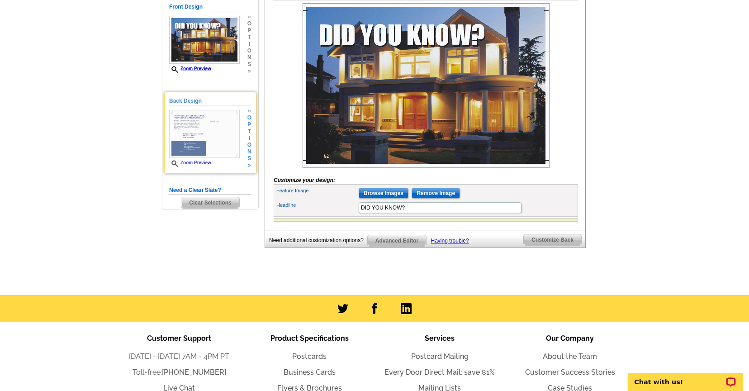
click at [212, 122] on img at bounding box center [204, 134] width 71 height 48
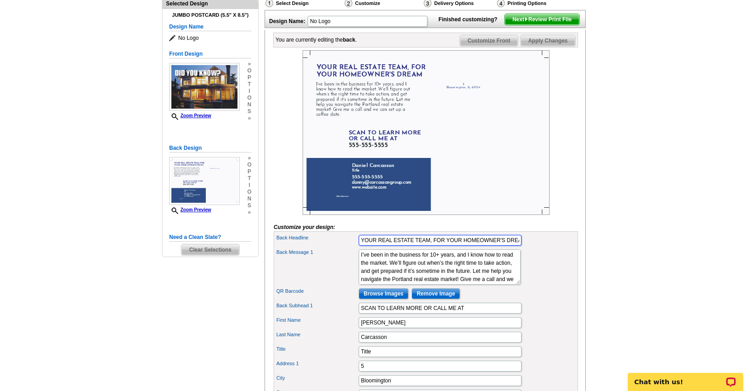
scroll to position [0, 7]
drag, startPoint x: 362, startPoint y: 253, endPoint x: 540, endPoint y: 249, distance: 178.7
click at [540, 247] on div "Back Headline YOUR REAL ESTATE TEAM, FOR YOUR HOMEOWNER'S DREAM" at bounding box center [425, 240] width 301 height 14
drag, startPoint x: 367, startPoint y: 253, endPoint x: 541, endPoint y: 255, distance: 173.7
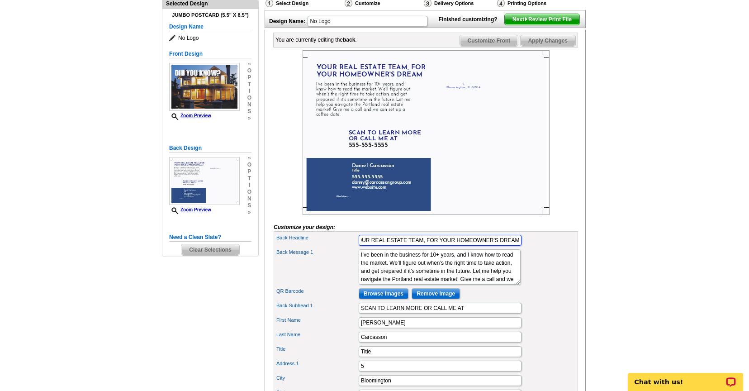
click at [541, 247] on div "Back Headline The YOUR REAL ESTATE TEAM, FOR YOUR HOMEOWNER'S DREAM" at bounding box center [425, 240] width 301 height 14
click at [467, 246] on input "THE BEST TIME TO SELL YOUR HOME ISJANUARY" at bounding box center [440, 240] width 163 height 11
click at [494, 246] on input "THE BEST TIME TO SELL YOUR HOME IS JANUARY" at bounding box center [440, 240] width 163 height 11
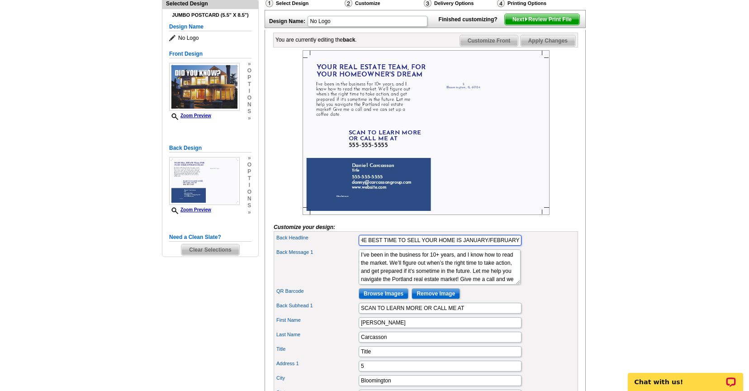
type input "THE BEST TIME TO SELL YOUR HOME IS JANUARY/FEBRUARY"
click at [485, 284] on textarea "I’ve been in the business for 10+ years, and I know how to read the market. We’…" at bounding box center [440, 266] width 162 height 35
drag, startPoint x: 481, startPoint y: 293, endPoint x: 354, endPoint y: 261, distance: 130.6
click at [354, 261] on div "Back Headline THE BEST TIME TO SELL YOUR HOME IS JANUARY/FEBRUARY Back Message …" at bounding box center [426, 382] width 304 height 303
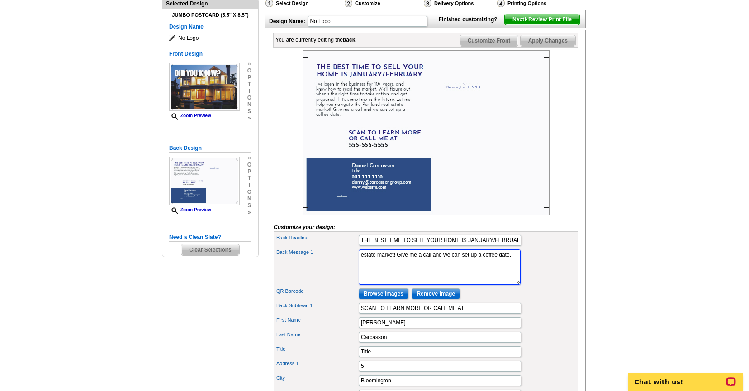
drag, startPoint x: 393, startPoint y: 278, endPoint x: 346, endPoint y: 263, distance: 48.6
click at [346, 263] on div "Back Message 1 I’ve been in the business for 10+ years, and I know how to read …" at bounding box center [425, 266] width 301 height 39
click at [435, 284] on textarea "I’ve been in the business for 10+ years, and I know how to read the market. We’…" at bounding box center [440, 266] width 162 height 35
click at [492, 284] on textarea "I’ve been in the business for 10+ years, and I know how to read the market. We’…" at bounding box center [440, 266] width 162 height 35
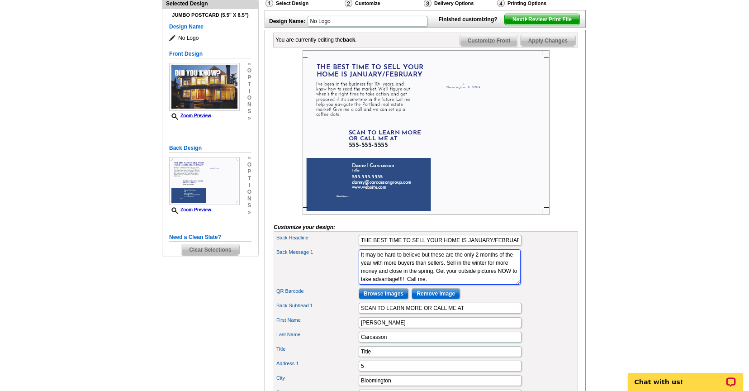
drag, startPoint x: 382, startPoint y: 293, endPoint x: 348, endPoint y: 292, distance: 34.0
click at [348, 286] on div "Back Message 1 I’ve been in the business for 10+ years, and I know how to read …" at bounding box center [425, 266] width 301 height 39
type textarea "It may be hard to believe but these are the only 2 months of the year with more…"
drag, startPoint x: 468, startPoint y: 323, endPoint x: 346, endPoint y: 317, distance: 122.2
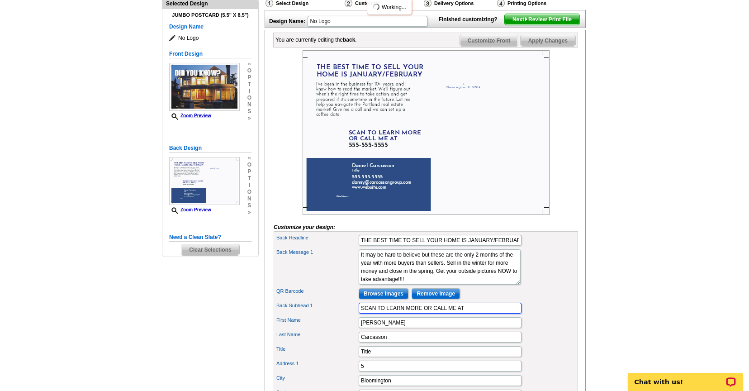
click at [346, 315] on div "Back Subhead 1 SCAN TO LEARN MORE OR CALL ME AT" at bounding box center [425, 308] width 301 height 14
type input "CALL ME TO SCHEDULE PICS TO KEEP ON FILE"
click at [330, 315] on div "Back Subhead 1 CALL ME TO SCHEDULE PICS TO KEEP ON FILE" at bounding box center [425, 308] width 301 height 14
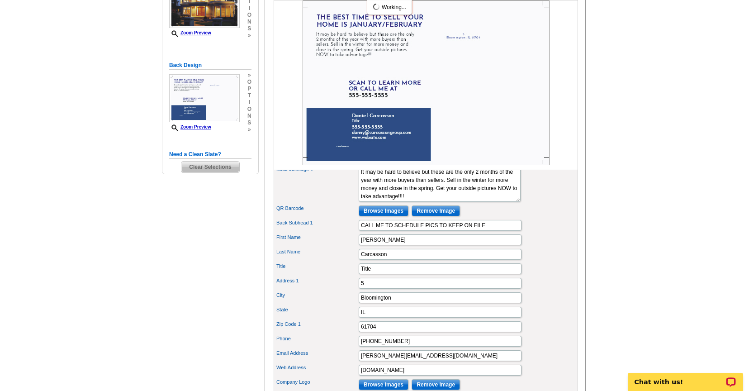
scroll to position [199, 0]
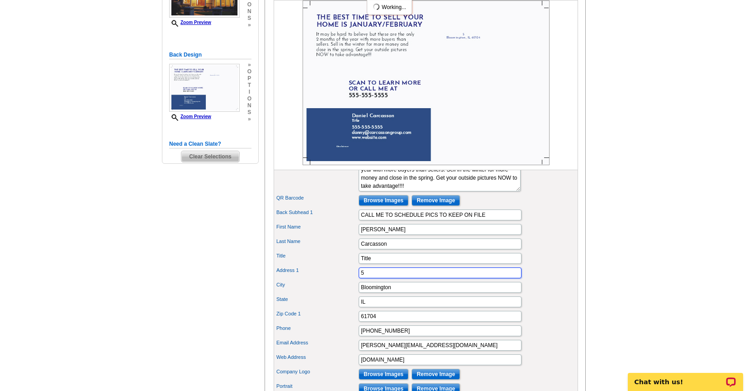
click at [376, 278] on input "5" at bounding box center [440, 272] width 163 height 11
drag, startPoint x: 372, startPoint y: 286, endPoint x: 351, endPoint y: 284, distance: 20.5
click at [351, 280] on div "Address 1 5" at bounding box center [425, 272] width 301 height 14
drag, startPoint x: 379, startPoint y: 276, endPoint x: 350, endPoint y: 271, distance: 28.9
click at [350, 265] on div "Title Title" at bounding box center [425, 258] width 301 height 14
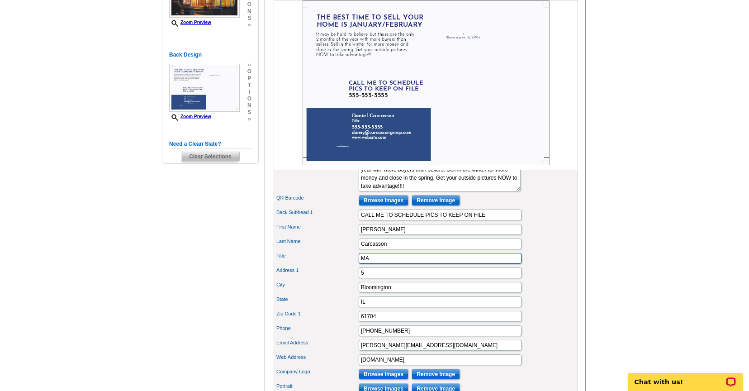
type input "M"
type input "Broker"
click at [369, 278] on input "5" at bounding box center [440, 272] width 163 height 11
drag, startPoint x: 368, startPoint y: 287, endPoint x: 355, endPoint y: 280, distance: 14.8
click at [355, 280] on div "Address 1 5" at bounding box center [425, 272] width 301 height 14
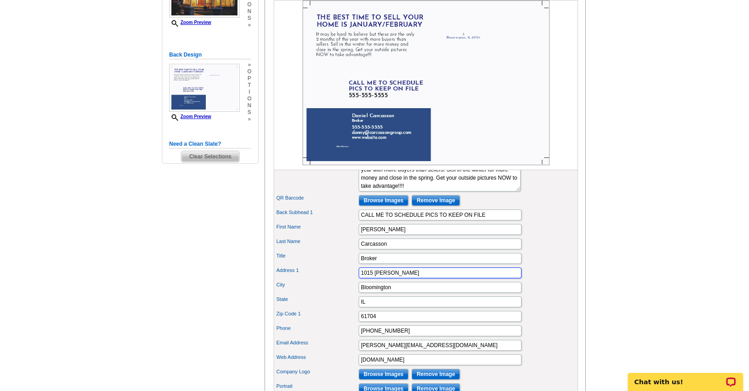
type input "1015 Ekstam"
click at [344, 274] on label "Address 1" at bounding box center [316, 270] width 81 height 8
click at [359, 278] on input "1015 Ekstam" at bounding box center [440, 272] width 163 height 11
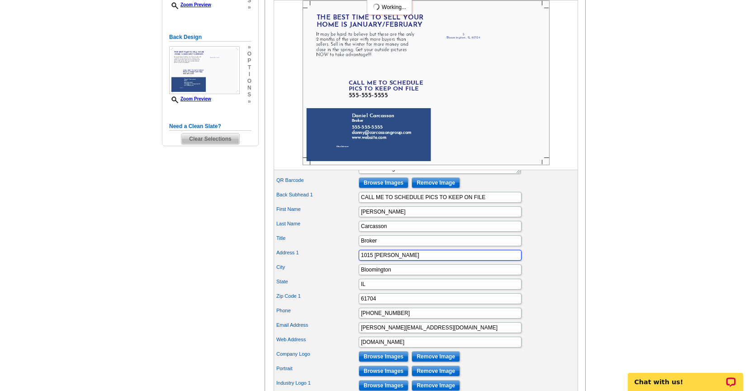
scroll to position [217, 0]
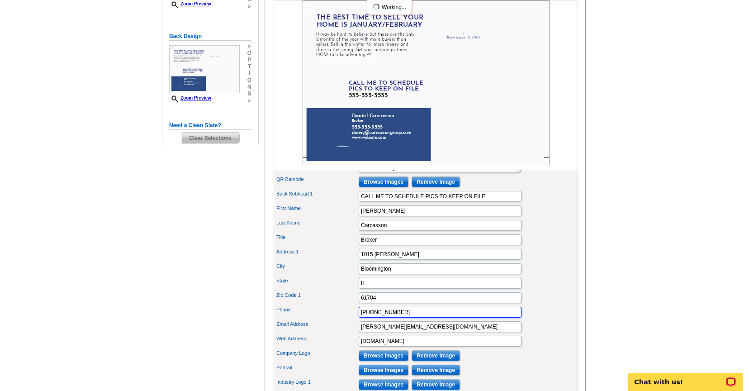
drag, startPoint x: 397, startPoint y: 325, endPoint x: 341, endPoint y: 317, distance: 57.2
click at [341, 317] on div "Back Headline THE BEST TIME TO SELL YOUR HOME IS JANUARY/FEBRUARY Back Message …" at bounding box center [426, 270] width 304 height 303
type input "309 310-5949"
click at [337, 305] on div "Zip Code 1 61704" at bounding box center [425, 297] width 301 height 14
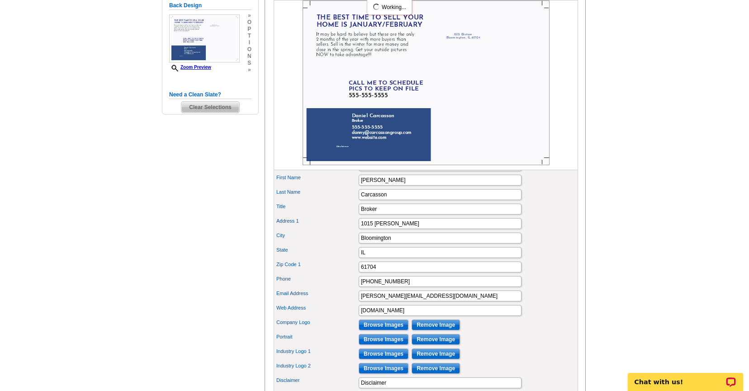
scroll to position [261, 0]
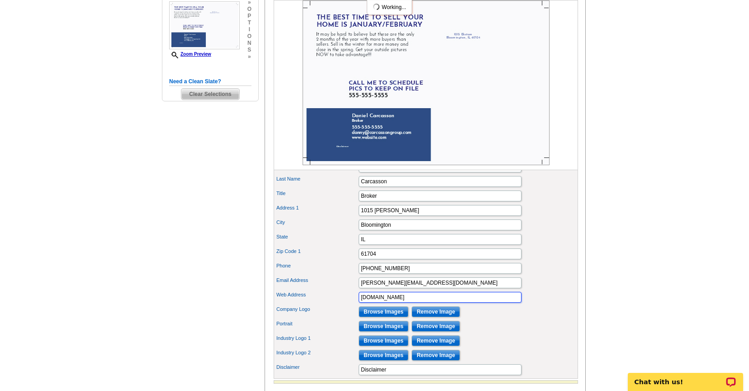
drag, startPoint x: 391, startPoint y: 314, endPoint x: 375, endPoint y: 310, distance: 16.9
click at [375, 303] on input "www.website.com" at bounding box center [440, 297] width 163 height 11
click at [376, 303] on input "www.carcasson Group.com" at bounding box center [440, 297] width 163 height 11
click at [401, 303] on input "www.Carcasson Group.com" at bounding box center [440, 297] width 163 height 11
click at [478, 303] on input "www.CarcassonGroup.com" at bounding box center [440, 297] width 163 height 11
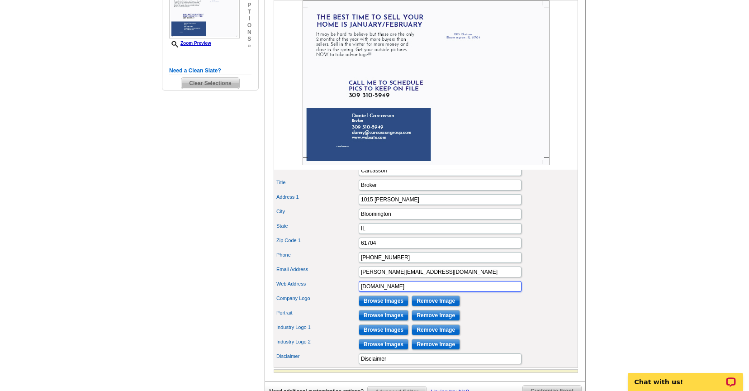
scroll to position [279, 0]
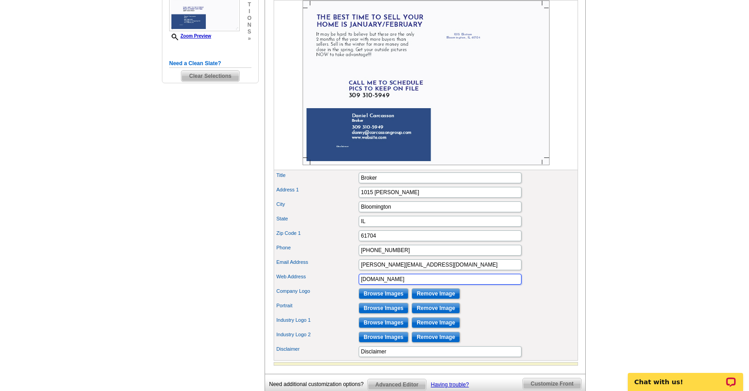
type input "www.CarcassonGroup.com"
click at [389, 313] on input "Browse Images" at bounding box center [384, 308] width 50 height 11
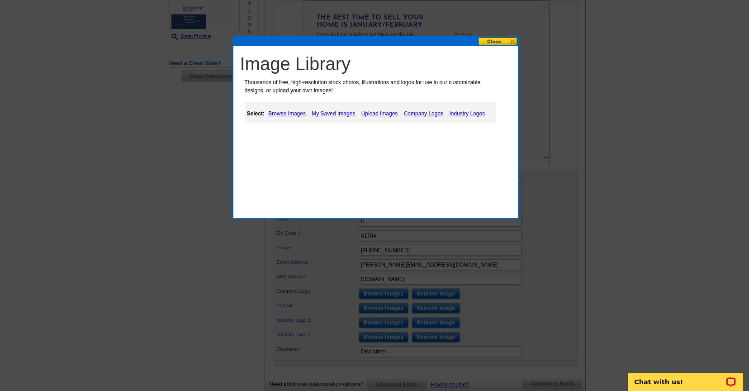
click at [322, 112] on link "My Saved Images" at bounding box center [333, 113] width 48 height 11
click at [338, 114] on link "My Saved Images" at bounding box center [333, 113] width 48 height 11
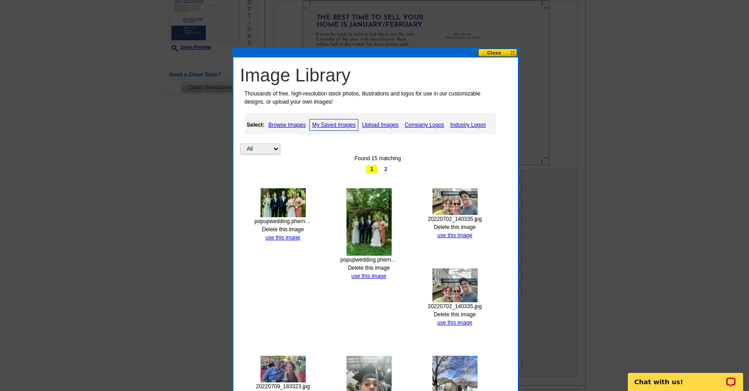
scroll to position [267, 0]
click at [378, 124] on link "Upload Images" at bounding box center [380, 125] width 41 height 11
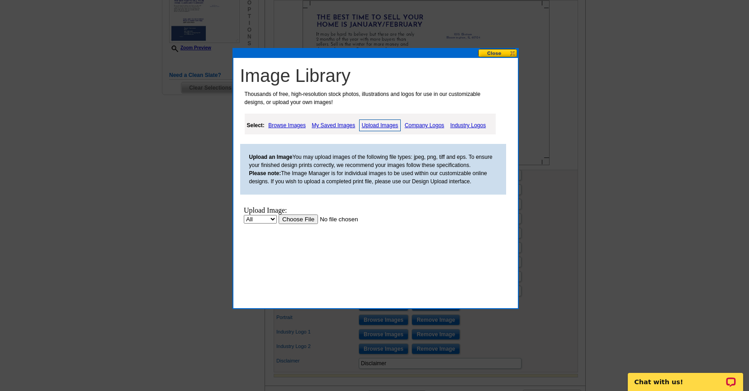
scroll to position [0, 0]
click at [420, 126] on link "Company Logos" at bounding box center [424, 125] width 44 height 11
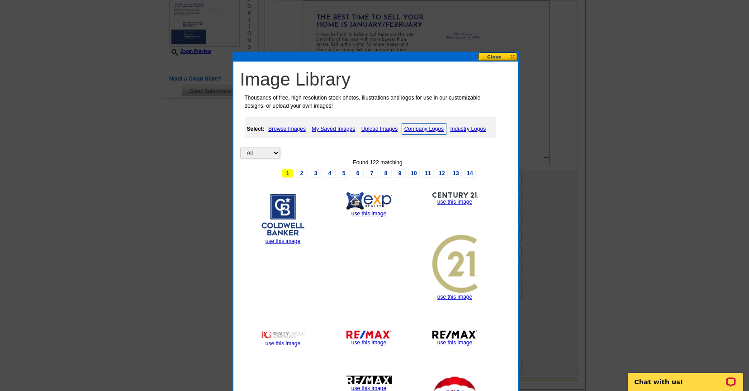
scroll to position [180, 0]
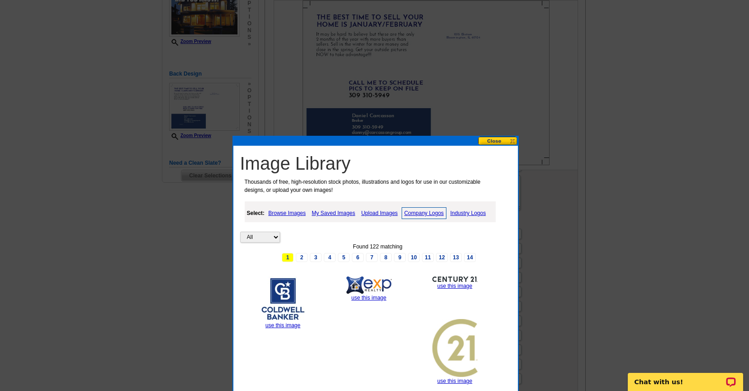
click at [466, 214] on link "Industry Logos" at bounding box center [468, 213] width 40 height 11
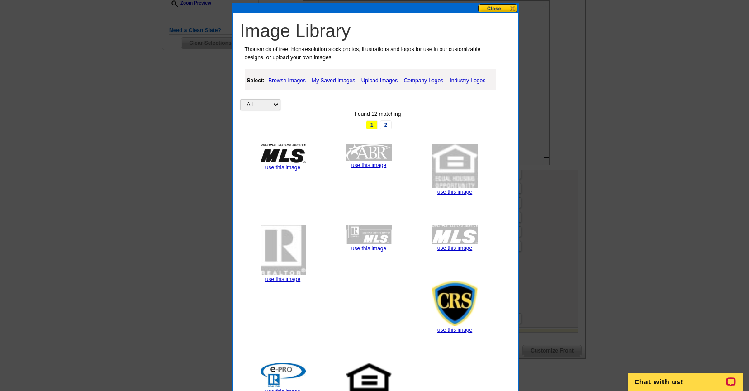
scroll to position [274, 0]
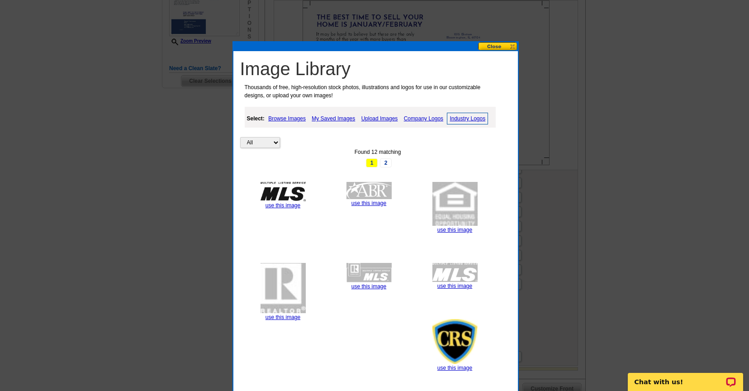
click at [293, 118] on link "Browse Images" at bounding box center [287, 118] width 42 height 11
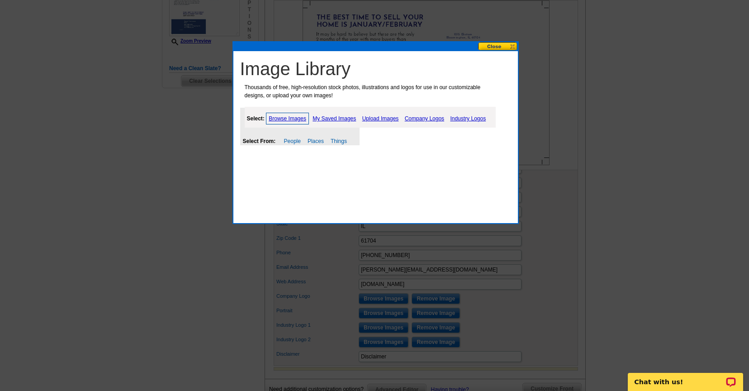
click at [290, 117] on link "Browse Images" at bounding box center [287, 119] width 43 height 12
click at [382, 118] on link "Upload Images" at bounding box center [380, 118] width 41 height 11
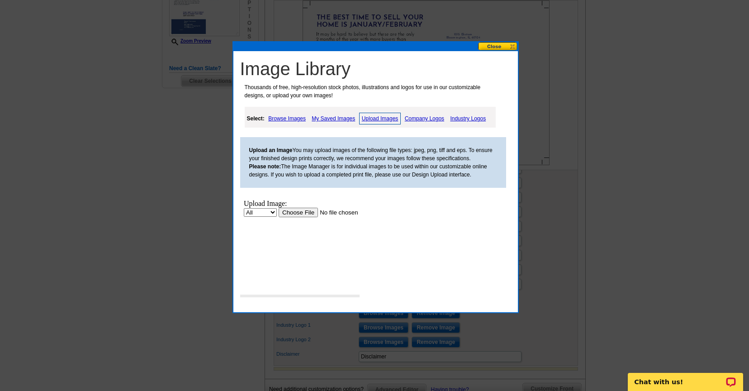
scroll to position [0, 0]
click at [291, 211] on input "file" at bounding box center [335, 212] width 114 height 9
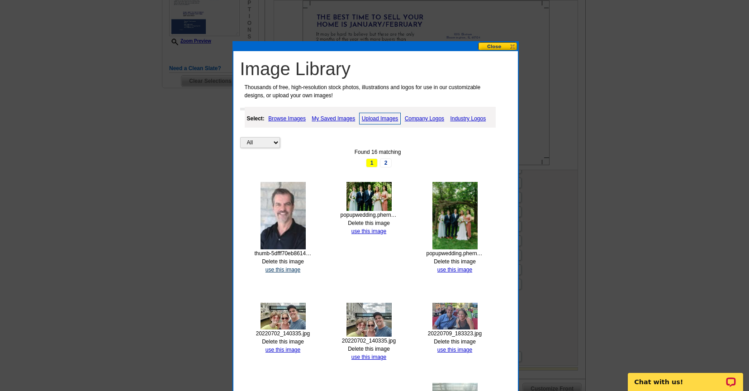
click at [282, 270] on link "use this image" at bounding box center [282, 269] width 35 height 6
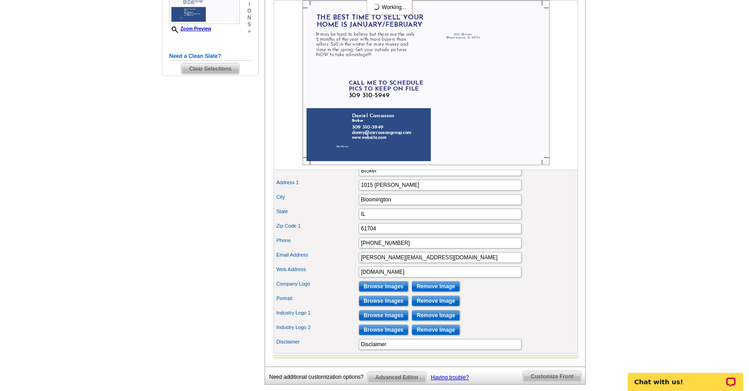
scroll to position [180, 0]
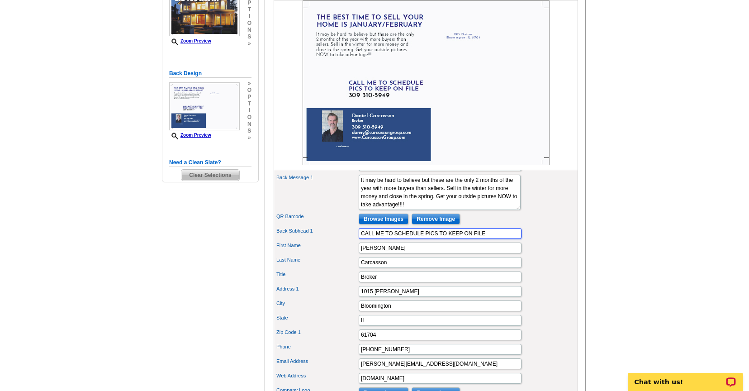
click at [427, 239] on input "CALL ME TO SCHEDULE PICS TO KEEP ON FILE" at bounding box center [440, 233] width 163 height 11
drag, startPoint x: 487, startPoint y: 248, endPoint x: 442, endPoint y: 246, distance: 45.7
click at [442, 239] on input "CALL ME TO SCHEDULE PICS TO KEEP ON FILE" at bounding box center [440, 233] width 163 height 11
click at [425, 239] on input "CALL ME TO SCHEDULE PICS" at bounding box center [440, 233] width 163 height 11
click at [467, 239] on input "CALL ME TO SCHEDULE OUTSIDE PICS" at bounding box center [440, 233] width 163 height 11
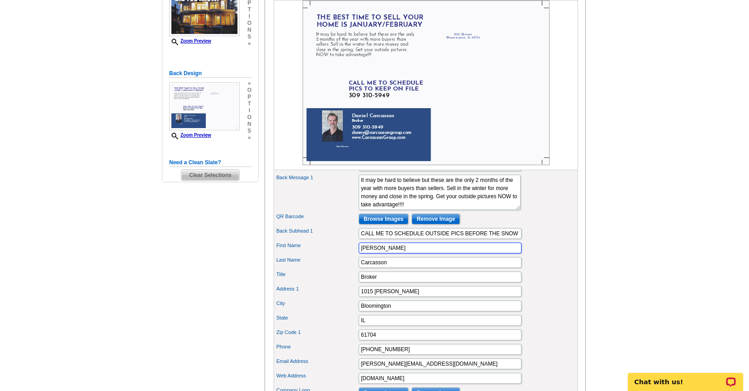
click at [450, 253] on input "[PERSON_NAME]" at bounding box center [440, 247] width 163 height 11
click at [331, 200] on div "Back Message 1 I’ve been in the business for 10+ years, and I know how to read …" at bounding box center [425, 192] width 301 height 39
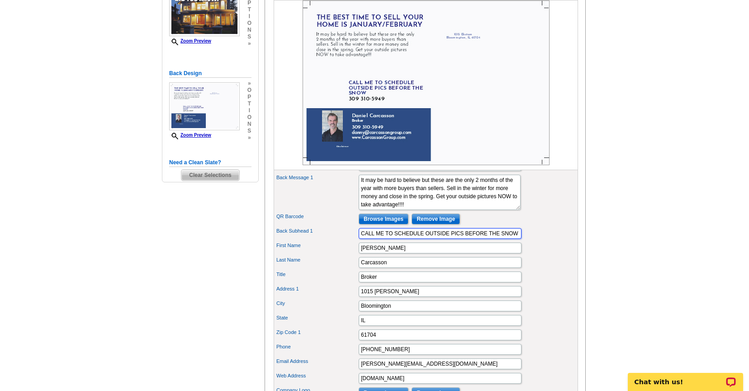
click at [518, 239] on input "CALL ME TO SCHEDULE OUTSIDE PICS BEFORE THE SNOW" at bounding box center [440, 233] width 163 height 11
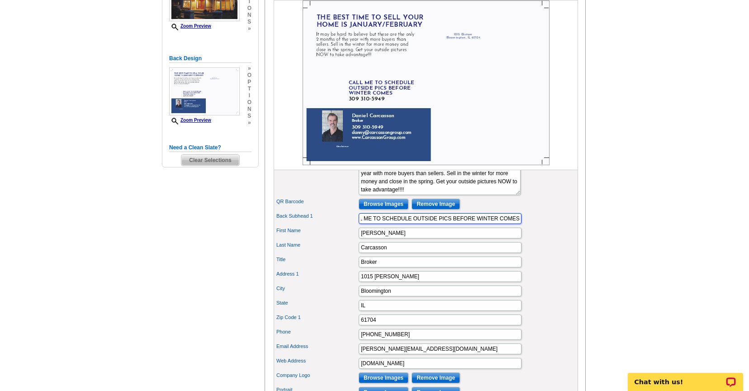
scroll to position [196, 0]
click at [362, 223] on input "CALL ME TO SCHEDULE OUTSIDE PICS BEFORE WINTER COMES" at bounding box center [440, 217] width 163 height 11
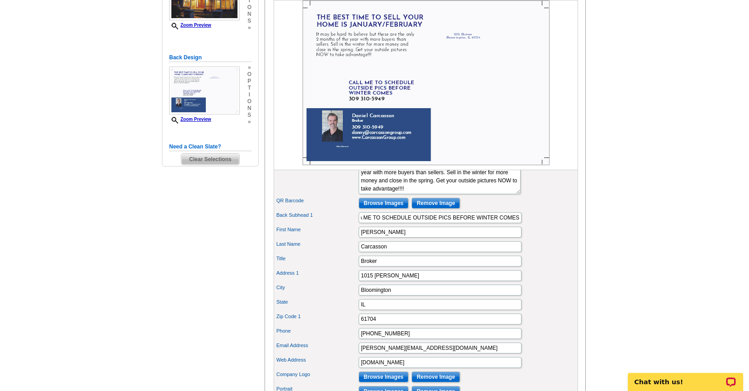
scroll to position [0, 0]
click at [339, 262] on label "Title" at bounding box center [316, 259] width 81 height 8
click at [359, 266] on input "Broker" at bounding box center [440, 260] width 163 height 11
click at [367, 223] on input "CA ME TO SCHEDULE OUTSIDE PICS BEFORE WINTER COMES" at bounding box center [440, 217] width 163 height 11
type input "CALL ME TO SCHEDULE OUTSIDE PICS BEFORE WINTER COMES"
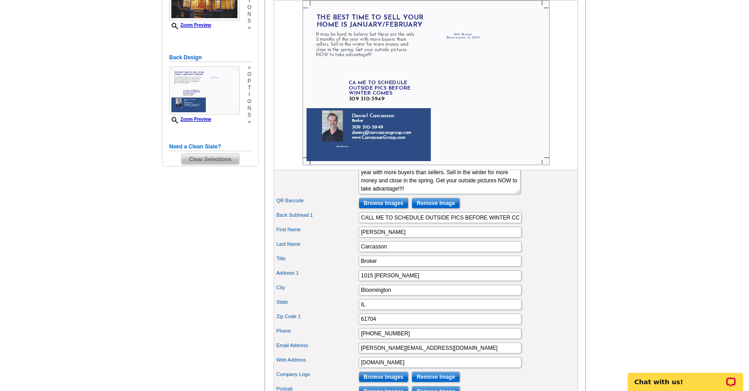
click at [336, 239] on div "First Name Daniel" at bounding box center [425, 232] width 301 height 14
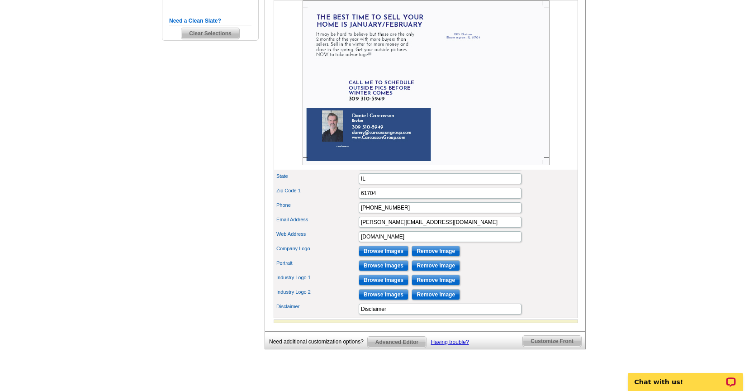
scroll to position [323, 0]
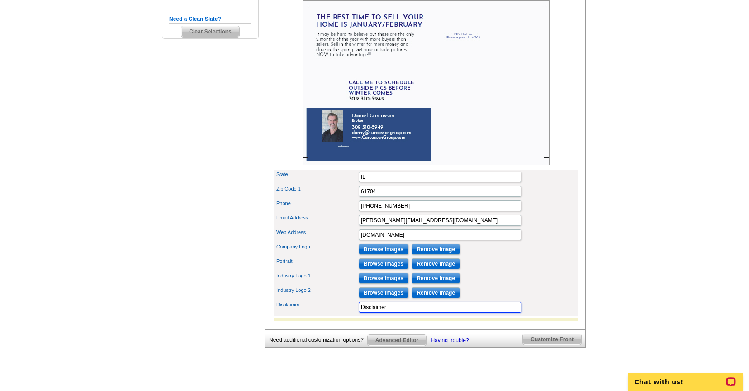
drag, startPoint x: 393, startPoint y: 321, endPoint x: 337, endPoint y: 312, distance: 56.4
click at [337, 312] on div "Back Headline THE BEST TIME TO SELL YOUR HOME IS JANUARY/FEBRUARY Back Message …" at bounding box center [426, 164] width 304 height 303
click at [331, 265] on label "Portrait" at bounding box center [316, 261] width 81 height 8
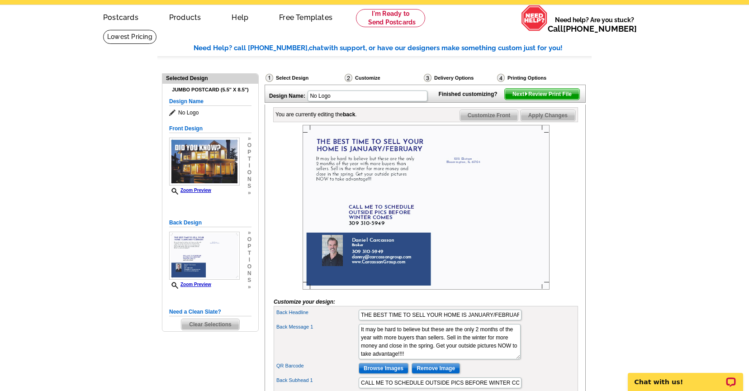
scroll to position [28, 0]
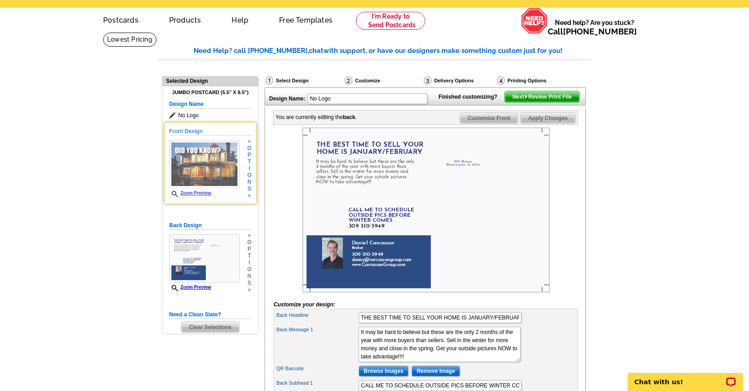
click at [222, 169] on img at bounding box center [204, 164] width 71 height 48
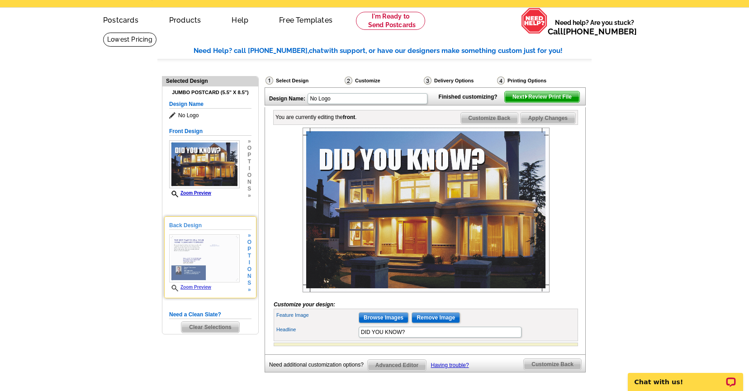
click at [216, 249] on img at bounding box center [204, 258] width 71 height 48
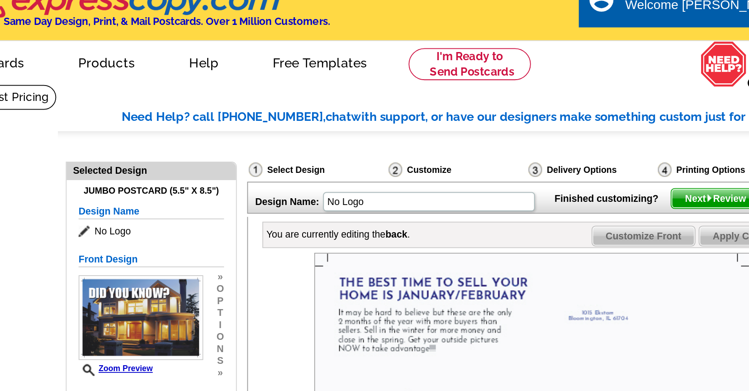
scroll to position [0, 0]
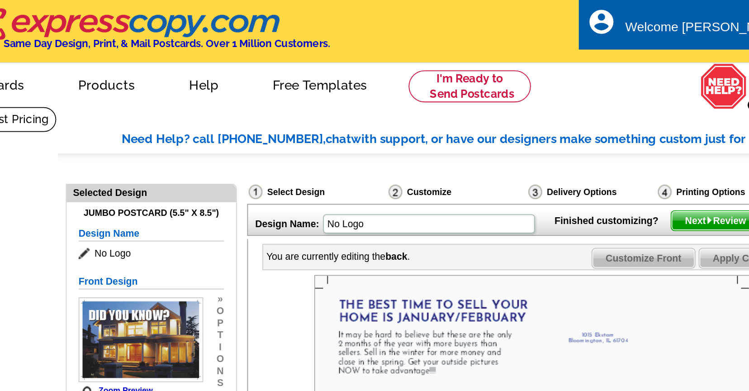
click at [224, 94] on div "Need Help? call 800-260-5887, chat with support, or have our designers make som…" at bounding box center [374, 392] width 434 height 636
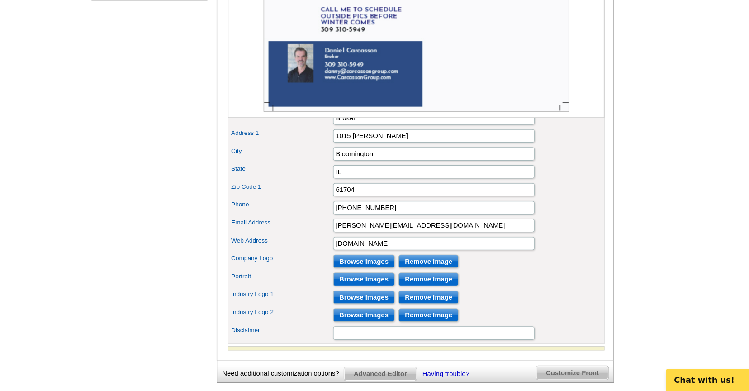
scroll to position [290, 0]
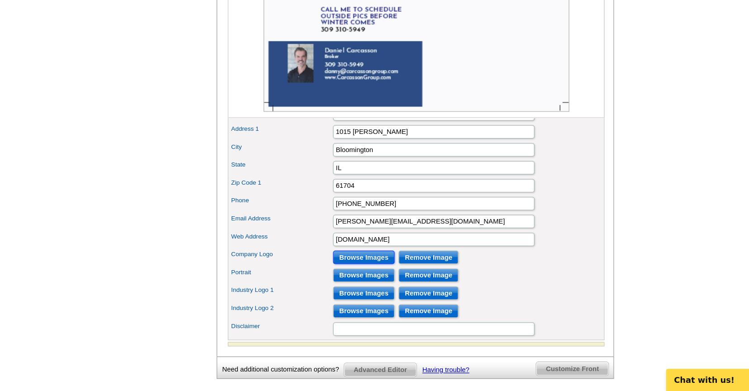
click at [387, 288] on input "Browse Images" at bounding box center [384, 282] width 50 height 11
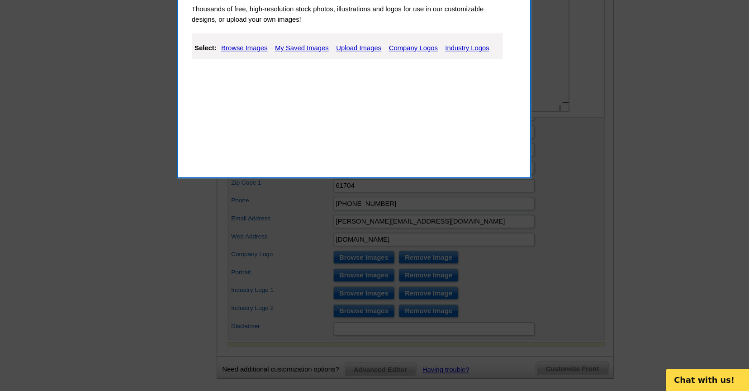
click at [291, 114] on link "Browse Images" at bounding box center [287, 113] width 42 height 11
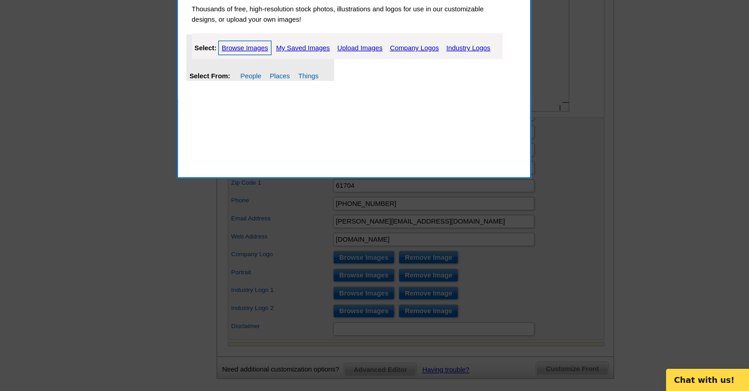
click at [383, 114] on link "Upload Images" at bounding box center [380, 113] width 41 height 11
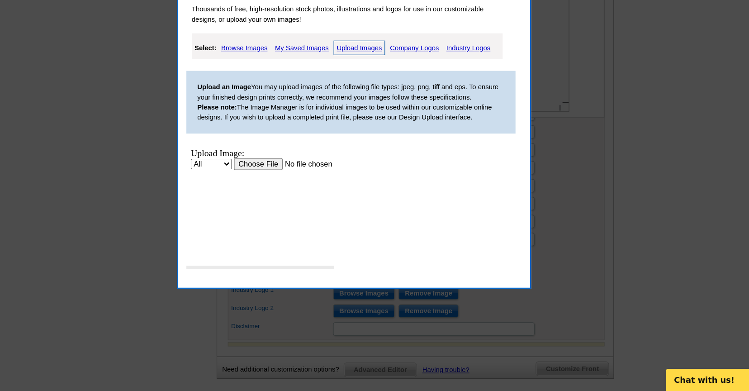
scroll to position [0, 0]
click at [244, 158] on input "file" at bounding box center [281, 159] width 114 height 9
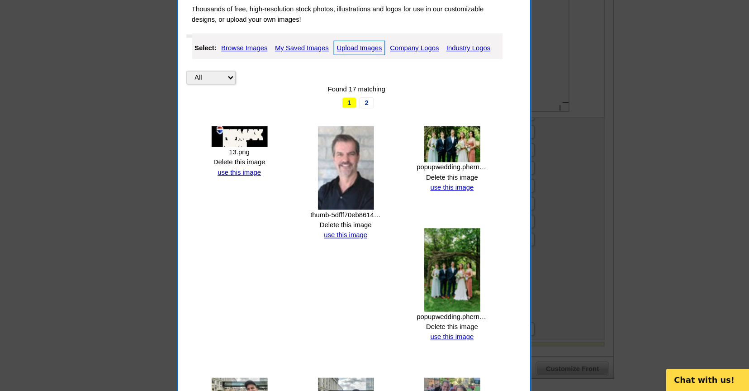
click at [312, 194] on div "All Property Found 17 matching 1 2 13.png Delete this image use this image thum…" at bounding box center [377, 397] width 275 height 585
click at [287, 214] on link "use this image" at bounding box center [282, 214] width 35 height 6
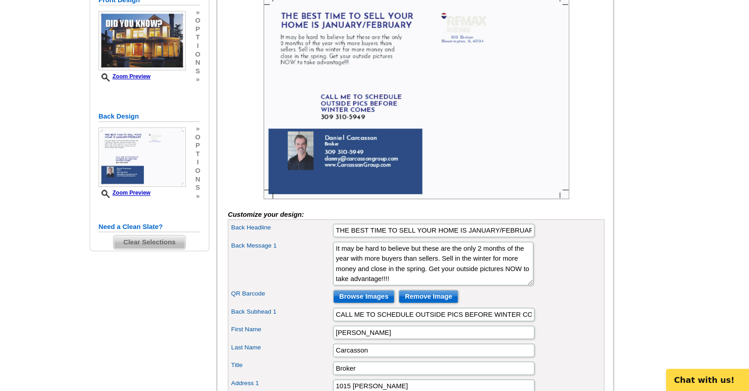
scroll to position [98, 0]
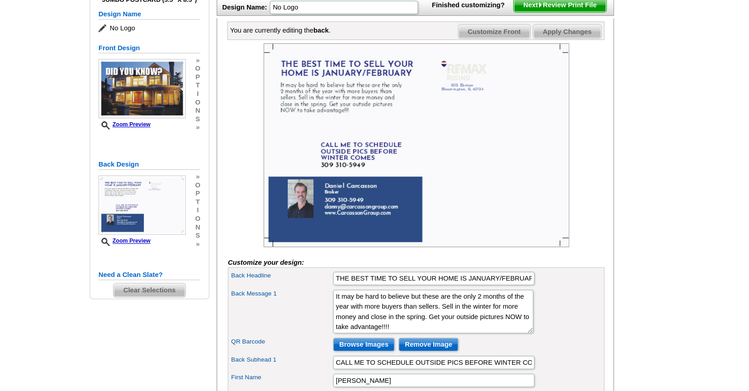
click at [463, 101] on img at bounding box center [426, 140] width 247 height 165
click at [454, 95] on img at bounding box center [426, 140] width 247 height 165
click at [459, 101] on img at bounding box center [426, 140] width 247 height 165
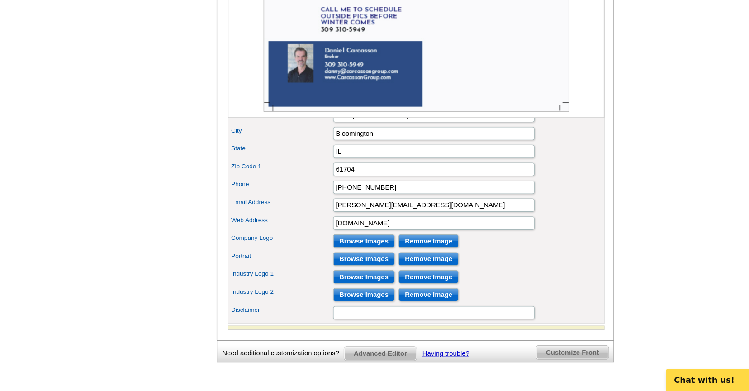
scroll to position [303, 0]
click at [380, 274] on input "Browse Images" at bounding box center [384, 269] width 50 height 11
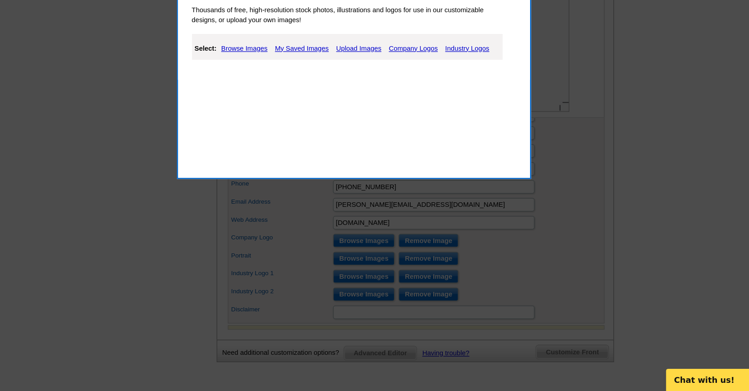
click at [434, 281] on div at bounding box center [374, 44] width 749 height 695
click at [376, 114] on link "Upload Images" at bounding box center [379, 114] width 41 height 11
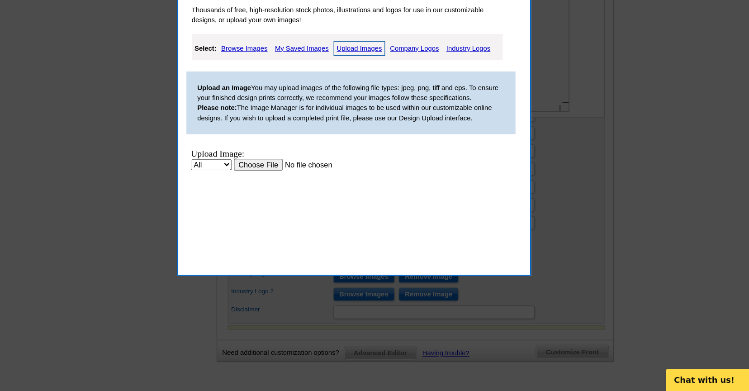
scroll to position [0, 0]
click at [243, 161] on input "file" at bounding box center [281, 160] width 114 height 9
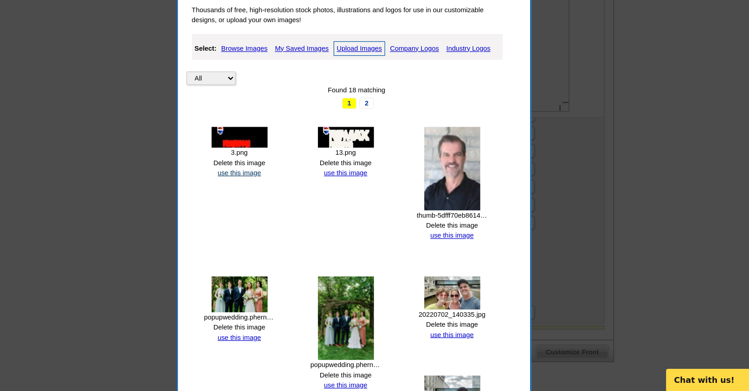
click at [283, 213] on link "use this image" at bounding box center [282, 214] width 35 height 6
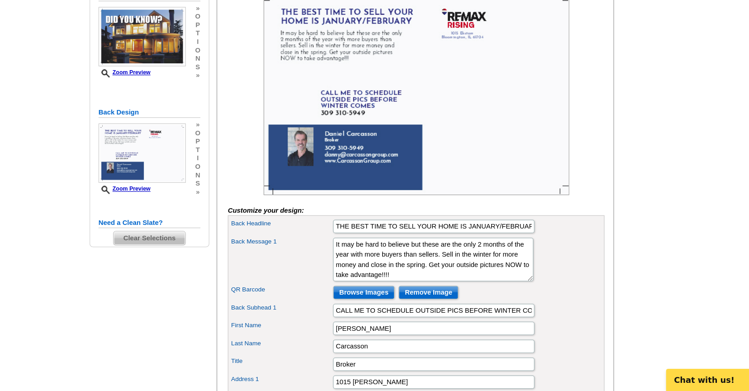
scroll to position [92, 0]
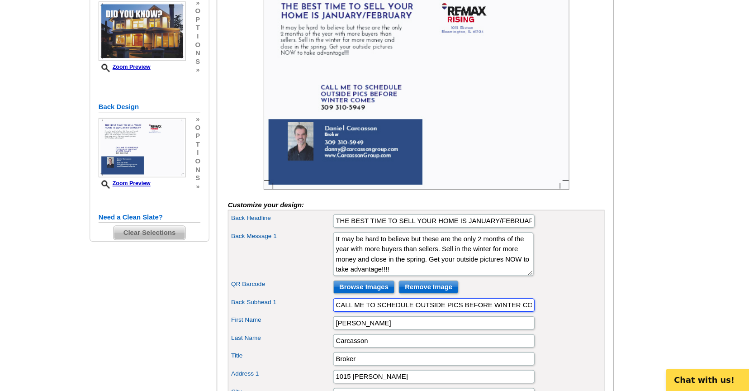
click at [463, 326] on input "CALL ME TO SCHEDULE OUTSIDE PICS BEFORE WINTER COMES" at bounding box center [440, 321] width 163 height 11
type input "CALL ME TO SCHEDULE OUTSIDE PICTURES BEFORE WINTER COMES"
click at [493, 314] on div "QR Barcode Browse Images Remove Image" at bounding box center [425, 306] width 301 height 14
click at [463, 341] on input "[PERSON_NAME]" at bounding box center [440, 335] width 163 height 11
click at [513, 284] on div "Back Message 1 I’ve been in the business for 10+ years, and I know how to read …" at bounding box center [425, 279] width 301 height 39
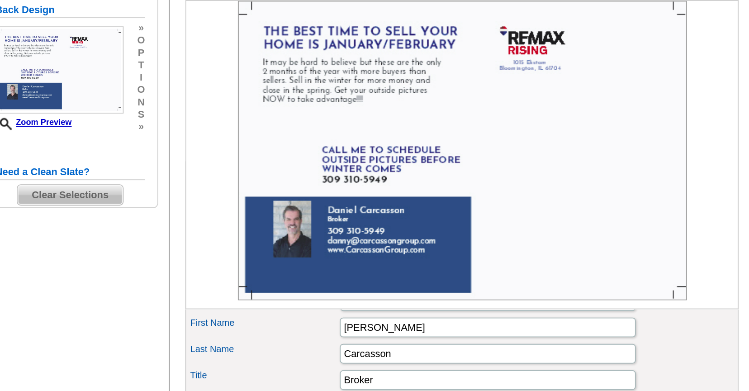
scroll to position [237, 0]
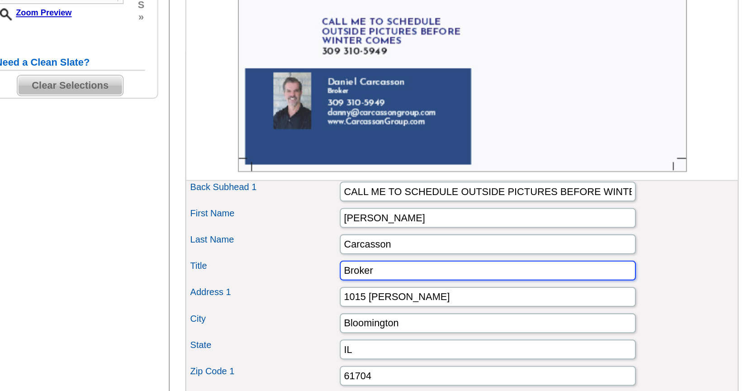
click at [382, 225] on input "Broker" at bounding box center [440, 219] width 163 height 11
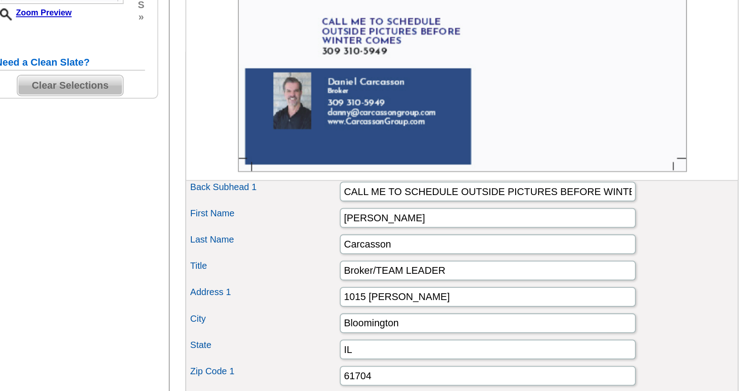
click at [347, 221] on label "Title" at bounding box center [316, 217] width 81 height 8
click at [359, 225] on input "Broker/TEAM LEADER" at bounding box center [440, 219] width 163 height 11
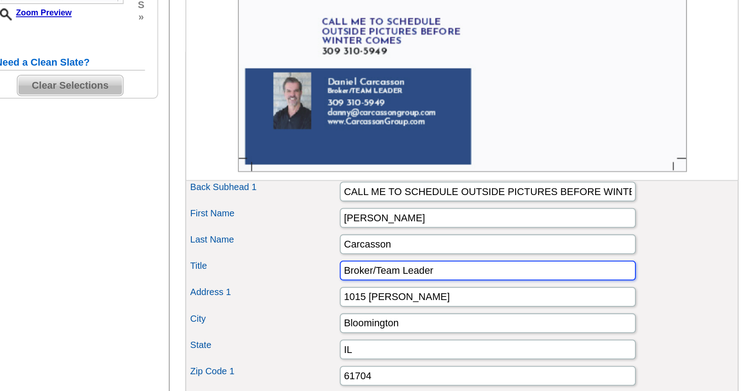
type input "Broker/Team Leader"
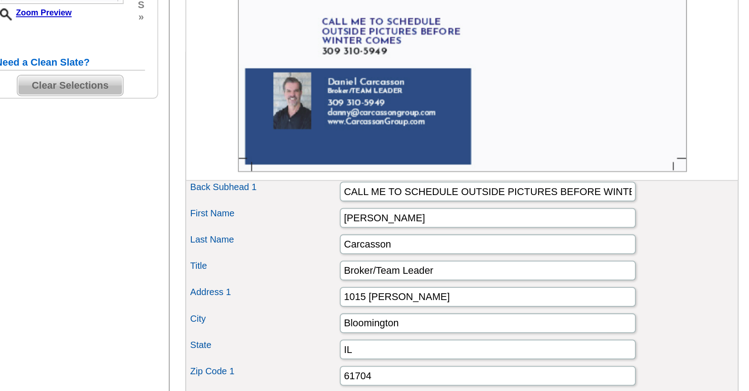
click at [327, 212] on div "Last Name Carcasson" at bounding box center [425, 205] width 301 height 14
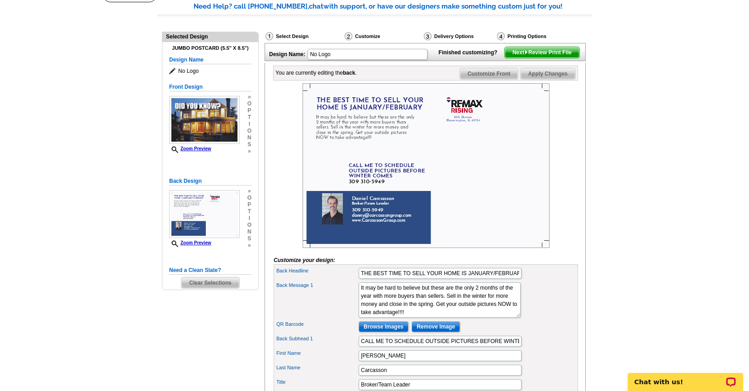
scroll to position [0, 0]
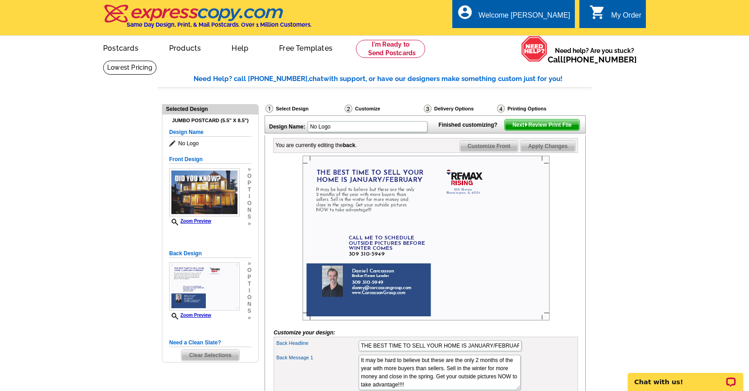
click at [556, 130] on span "Next Review Print File" at bounding box center [542, 124] width 75 height 11
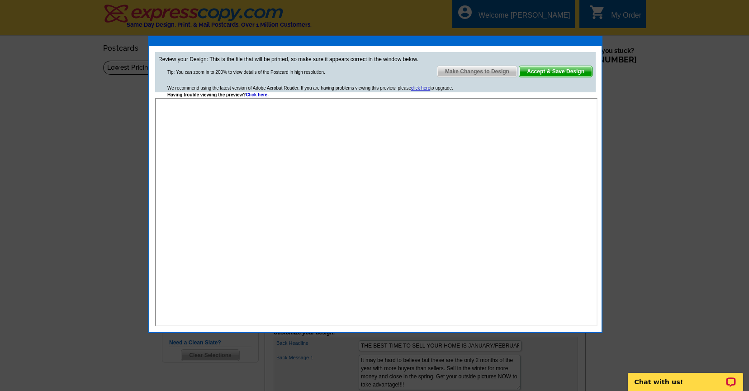
click at [562, 71] on span "Accept & Save Design" at bounding box center [555, 71] width 73 height 11
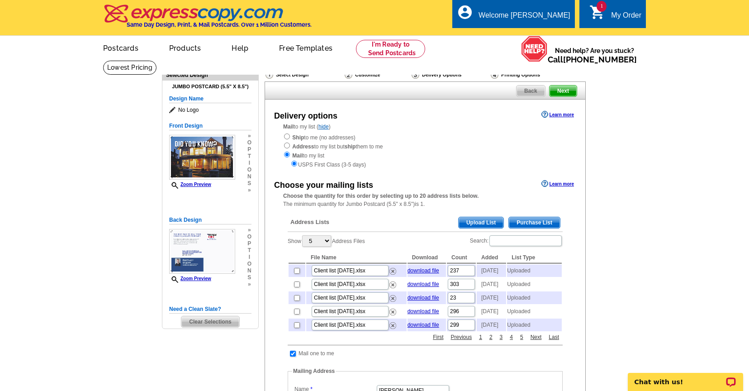
click at [474, 220] on span "Upload List" at bounding box center [481, 222] width 45 height 11
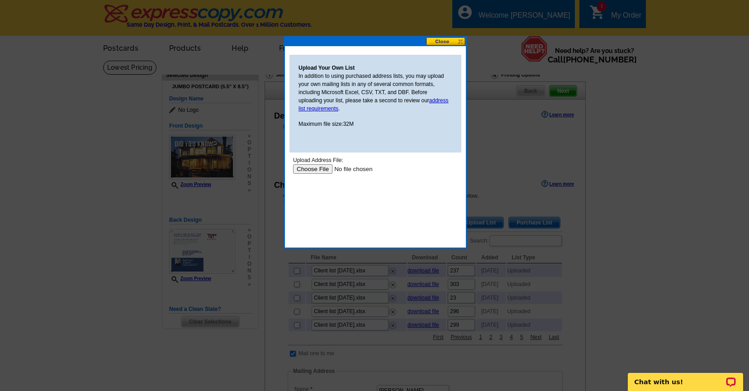
click at [316, 170] on input "file" at bounding box center [350, 168] width 114 height 9
type input "C:\fakepath\[DATE] Client List - Google Sheets.html"
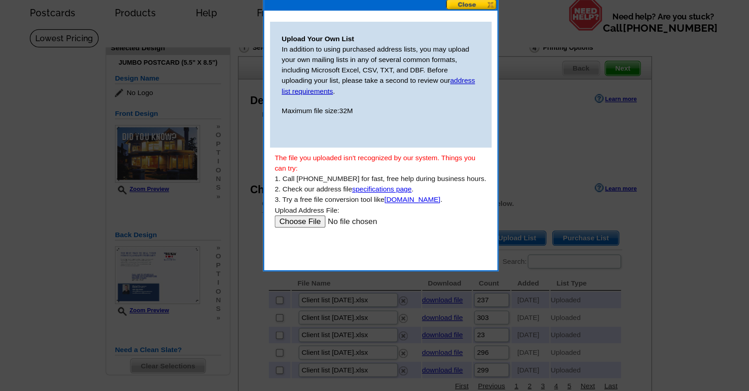
click at [298, 206] on input "file" at bounding box center [330, 204] width 114 height 9
click at [449, 43] on button at bounding box center [446, 41] width 40 height 9
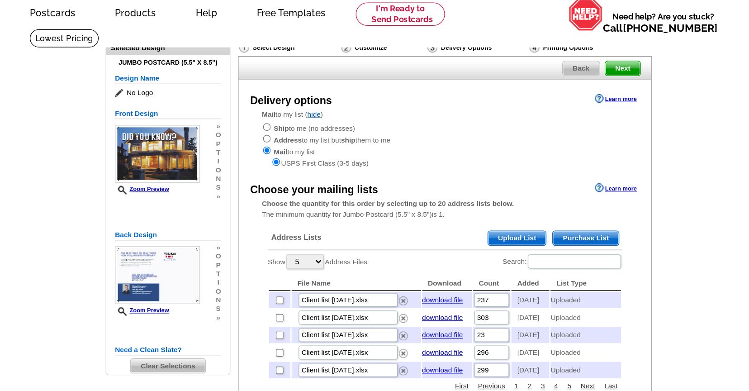
click at [476, 220] on span "Upload List" at bounding box center [481, 222] width 45 height 11
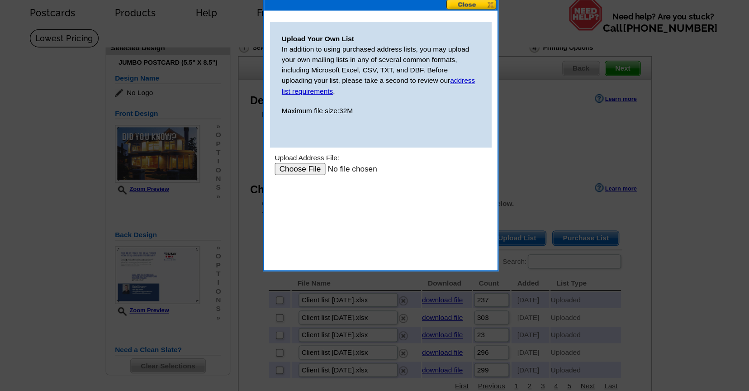
click at [287, 165] on input "file" at bounding box center [330, 163] width 114 height 9
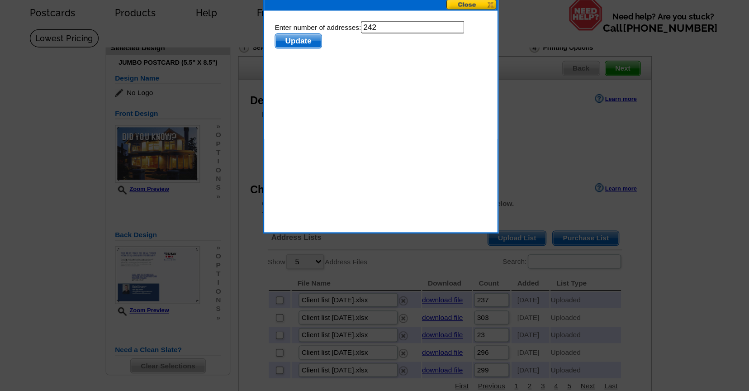
click at [291, 33] on span "Update" at bounding box center [292, 35] width 36 height 11
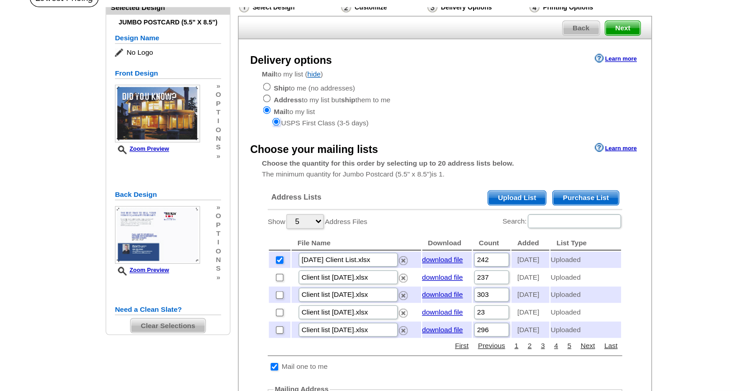
click at [294, 165] on input "radio" at bounding box center [294, 164] width 6 height 6
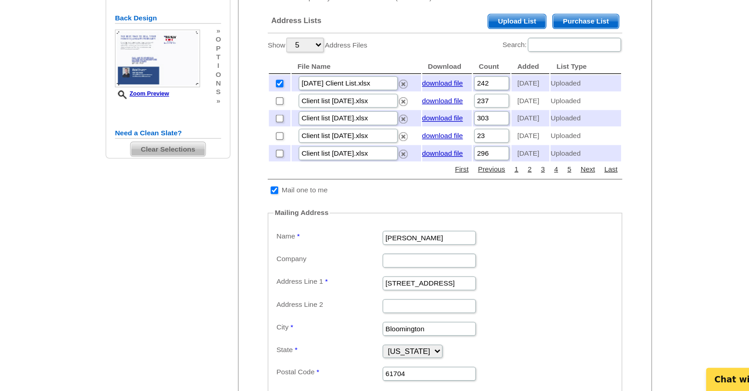
scroll to position [142, 0]
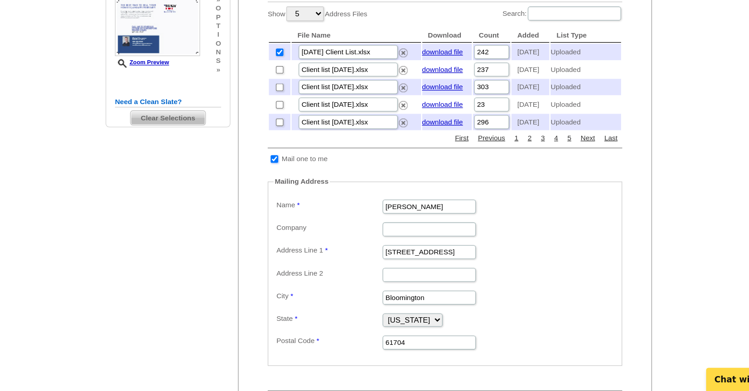
click at [293, 214] on input "checkbox" at bounding box center [293, 211] width 6 height 6
checkbox input "false"
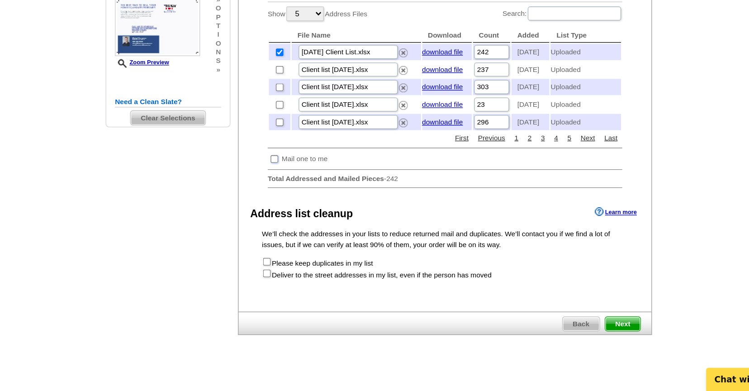
scroll to position [143, 0]
click at [285, 302] on input "checkbox" at bounding box center [287, 299] width 6 height 6
checkbox input "true"
radio input "true"
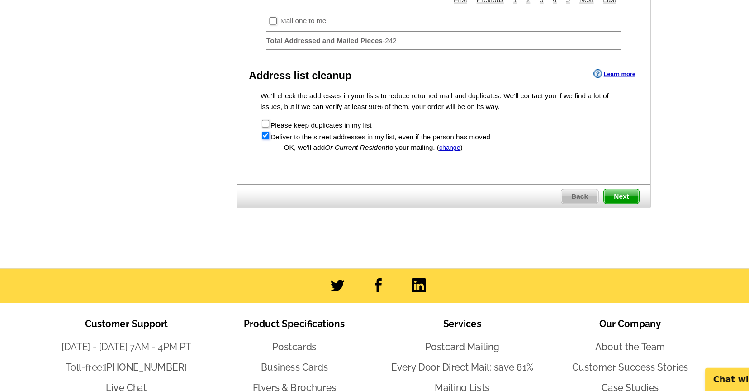
scroll to position [253, 0]
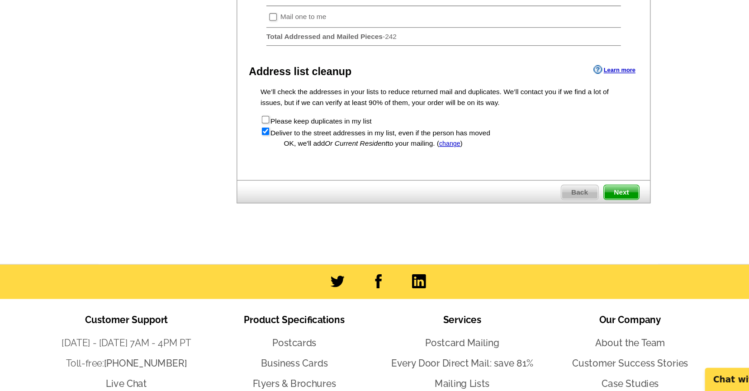
click at [562, 242] on span "Next" at bounding box center [562, 236] width 27 height 11
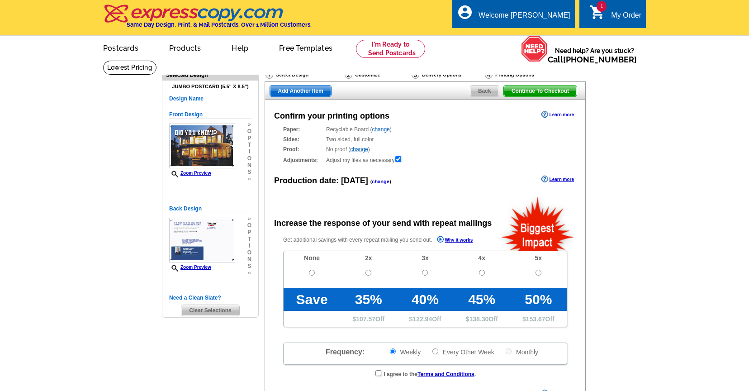
radio input "false"
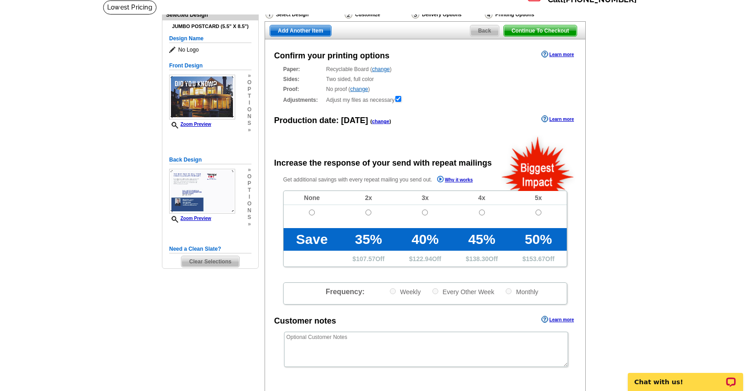
scroll to position [73, 0]
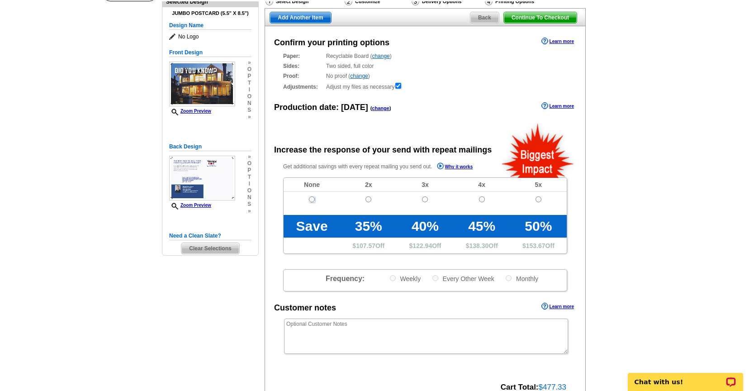
click at [312, 200] on input "radio" at bounding box center [312, 199] width 6 height 6
radio input "true"
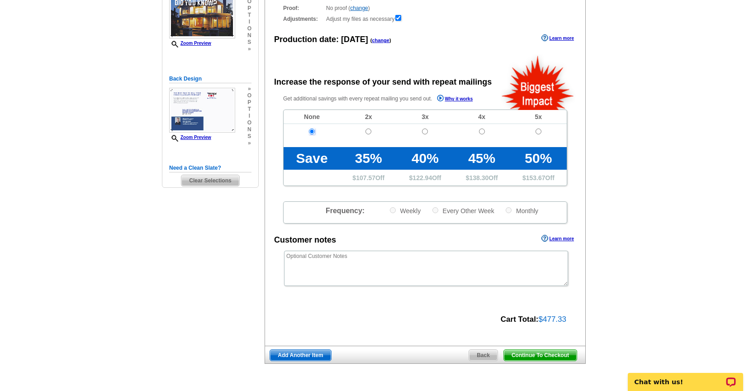
scroll to position [158, 0]
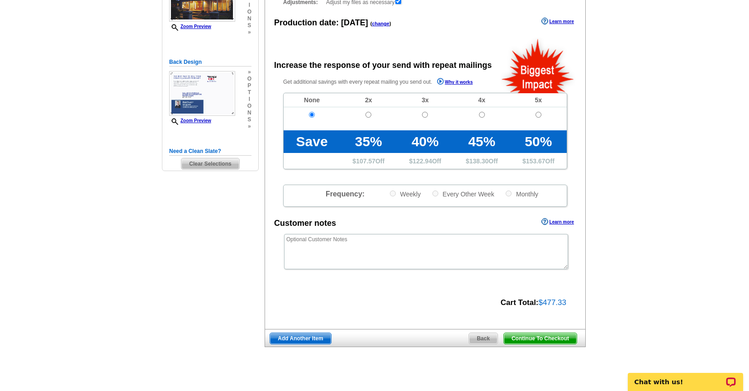
click at [533, 339] on span "Continue To Checkout" at bounding box center [540, 338] width 73 height 11
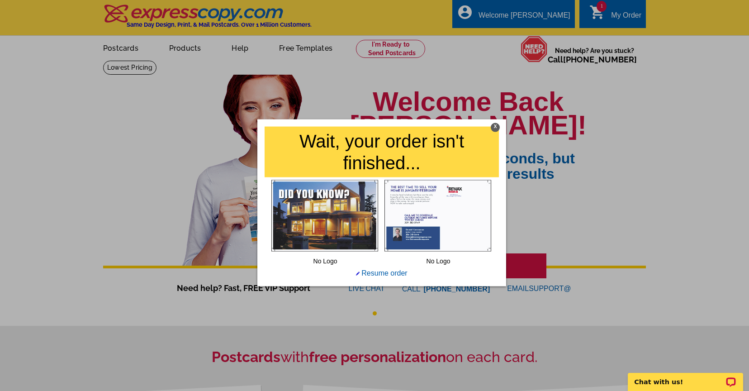
click at [569, 125] on div at bounding box center [374, 195] width 749 height 391
click at [439, 158] on h1 "Wait, your order isn't finished..." at bounding box center [382, 152] width 234 height 51
click at [451, 199] on img at bounding box center [437, 215] width 107 height 71
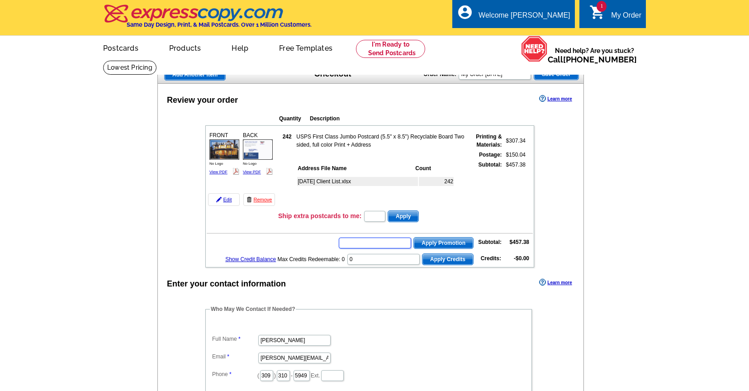
click at [391, 241] on input "text" at bounding box center [375, 242] width 72 height 11
type input "HURRY40"
click at [323, 238] on td "HURRY40 Apply Promotion Subtotal: $457.38" at bounding box center [370, 241] width 326 height 15
click at [430, 244] on span "Apply Promotion" at bounding box center [443, 242] width 59 height 11
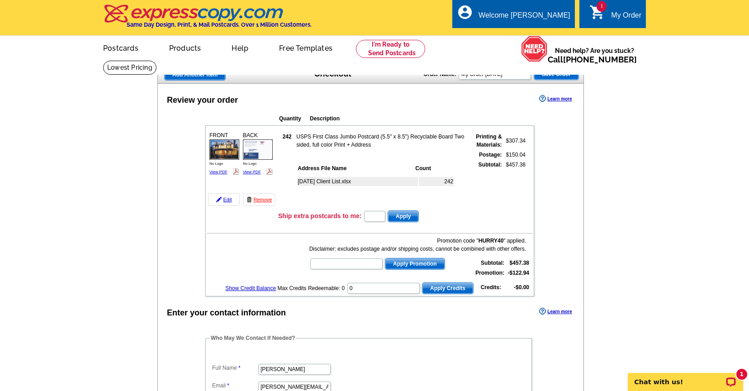
click at [189, 228] on div "Quantity Description FRONT 242 $307.34" at bounding box center [369, 202] width 364 height 187
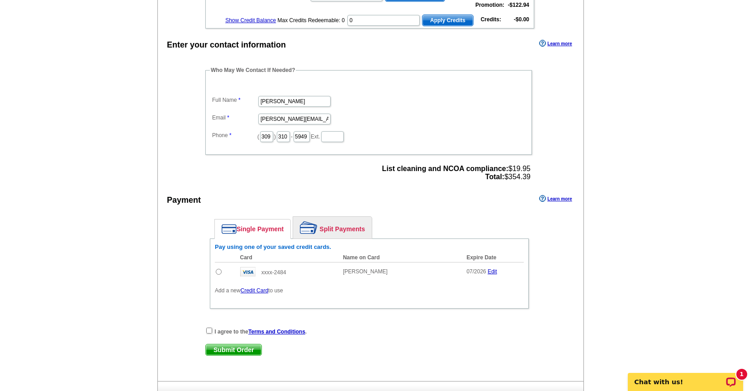
scroll to position [276, 0]
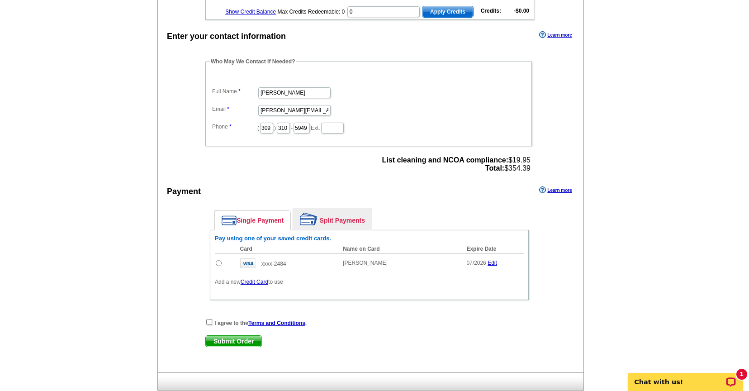
click at [258, 281] on link "Credit Card" at bounding box center [255, 282] width 28 height 6
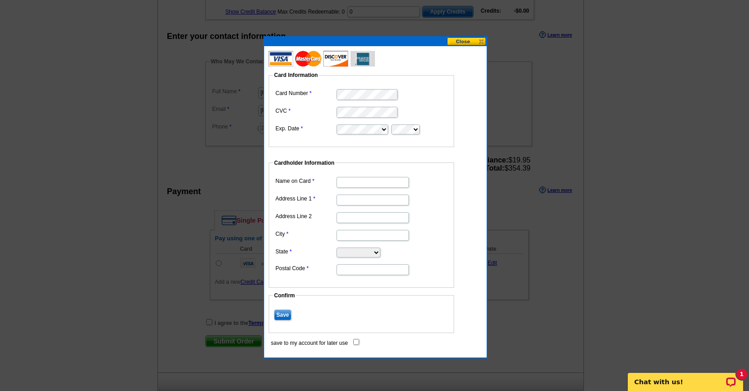
click at [361, 183] on input "Name on Card" at bounding box center [372, 182] width 72 height 11
drag, startPoint x: 361, startPoint y: 182, endPoint x: 336, endPoint y: 182, distance: 25.8
click at [337, 182] on input "DANIEL" at bounding box center [372, 182] width 72 height 11
type input "[PERSON_NAME]"
click at [319, 192] on dd at bounding box center [361, 199] width 176 height 14
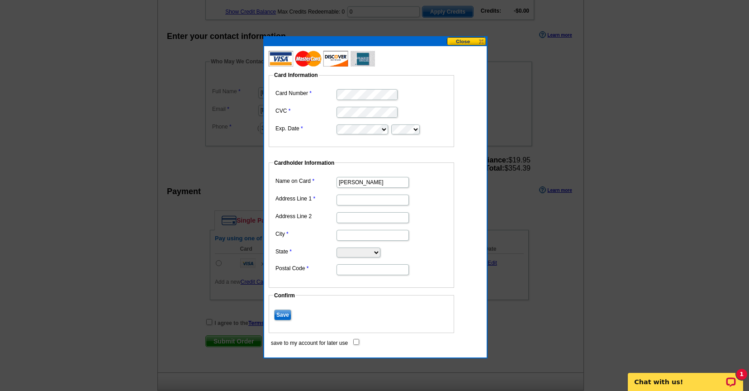
click at [348, 200] on input "Address Line 1" at bounding box center [372, 199] width 72 height 11
type input "5 BUCKHURST CT"
type input "BLOOMINGTON"
select select "IL"
type input "61701"
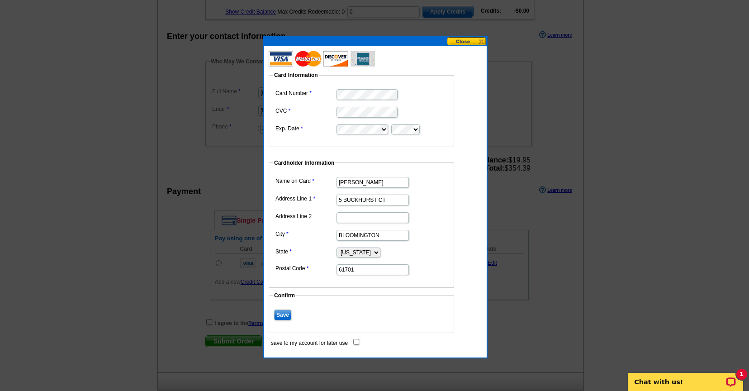
click at [286, 312] on input "Save" at bounding box center [282, 314] width 17 height 11
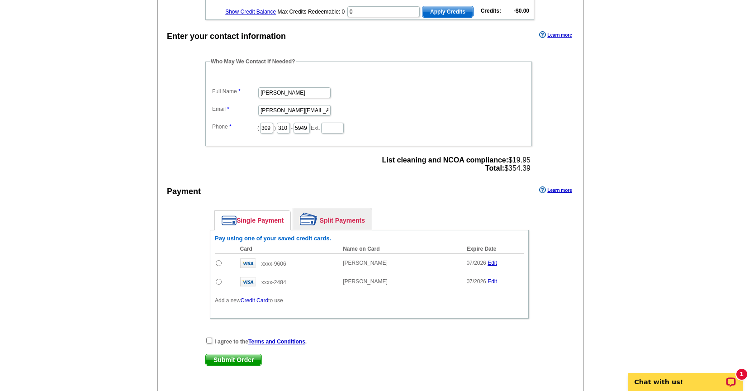
scroll to position [0, 0]
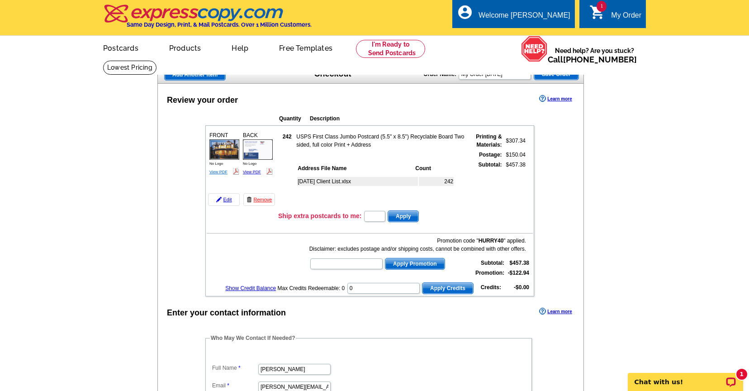
click at [220, 171] on link "View PDF" at bounding box center [218, 172] width 18 height 5
click at [254, 171] on link "View PDF" at bounding box center [252, 172] width 18 height 5
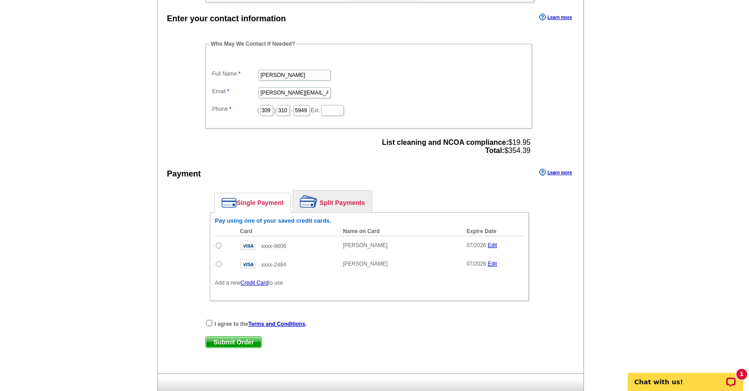
scroll to position [296, 0]
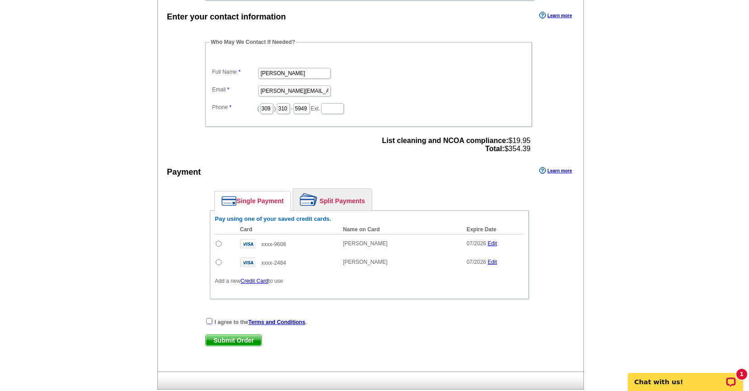
click at [208, 322] on input "checkbox" at bounding box center [209, 321] width 6 height 6
checkbox input "true"
click at [218, 241] on input "radio" at bounding box center [219, 244] width 6 height 6
radio input "true"
click at [241, 339] on span "Submit Order" at bounding box center [234, 340] width 56 height 11
